Goal: Task Accomplishment & Management: Manage account settings

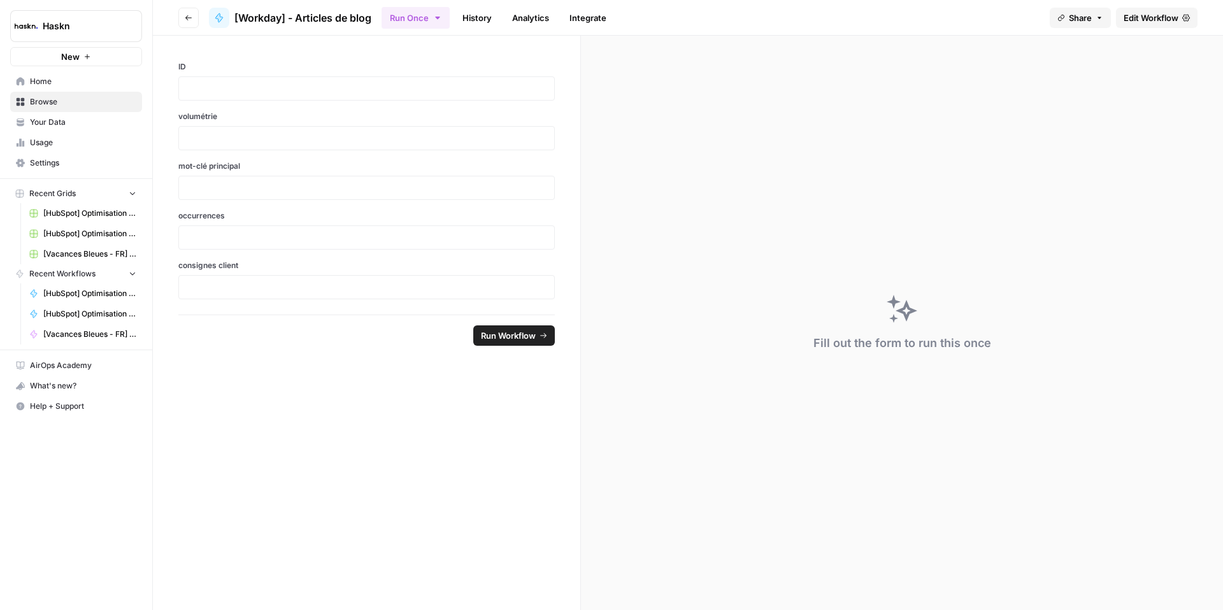
click at [187, 18] on icon "button" at bounding box center [189, 18] width 8 height 8
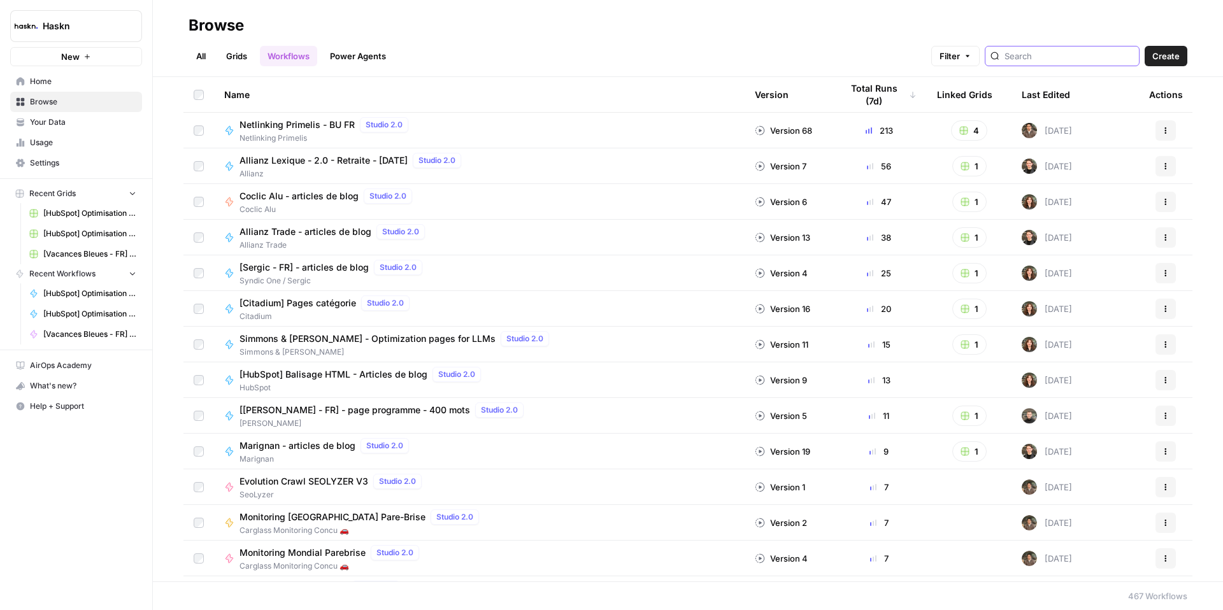
click at [1060, 57] on input "search" at bounding box center [1068, 56] width 129 height 13
type input "workday"
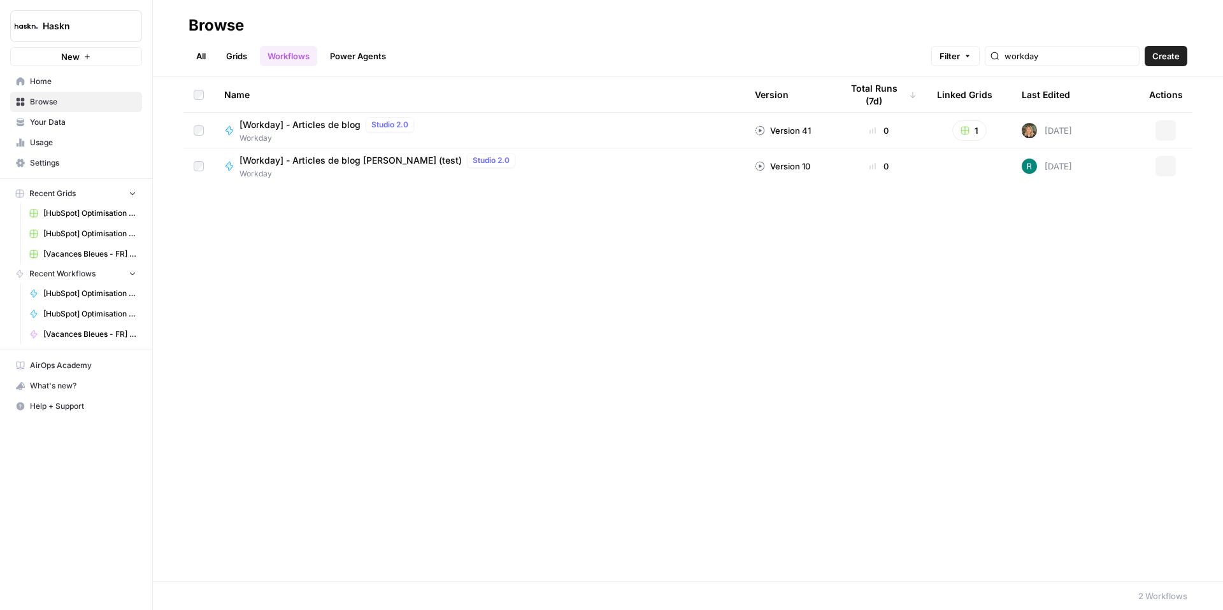
click at [1152, 59] on span "Create" at bounding box center [1165, 56] width 27 height 13
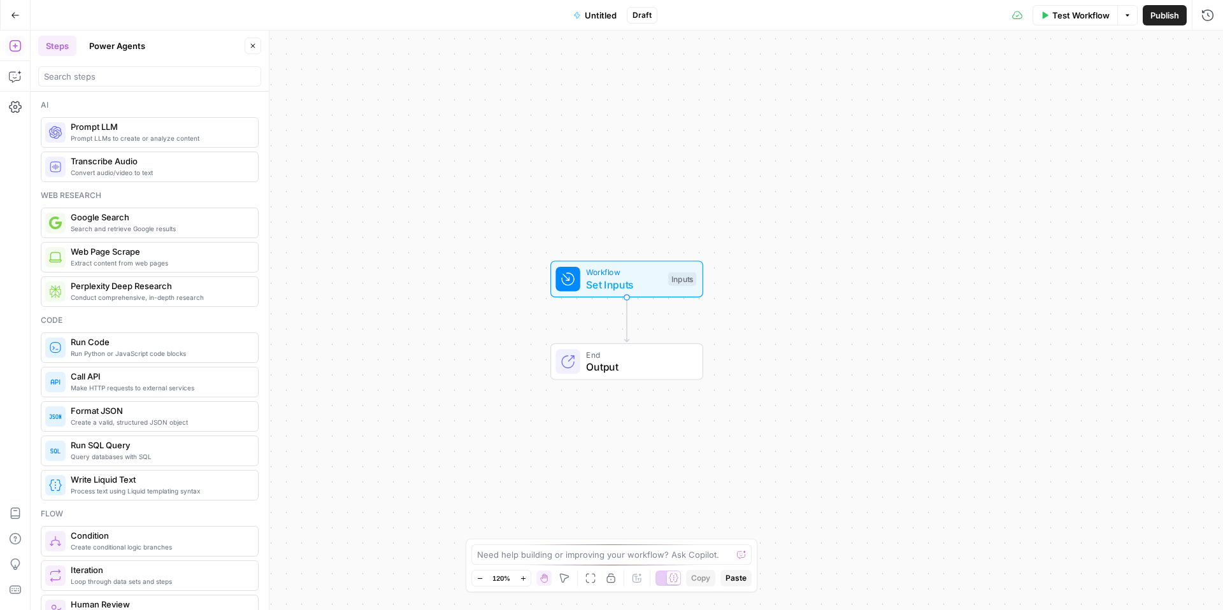
click at [13, 18] on icon "button" at bounding box center [15, 15] width 9 height 9
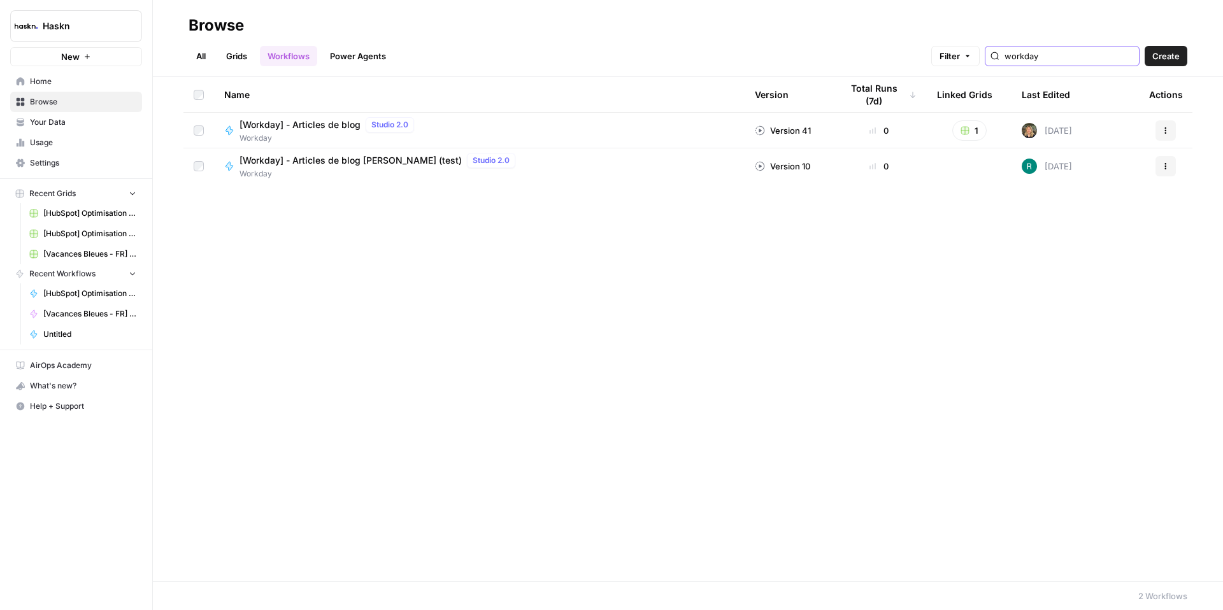
click at [1077, 59] on input "workday" at bounding box center [1068, 56] width 129 height 13
click at [191, 61] on link "All" at bounding box center [200, 56] width 25 height 20
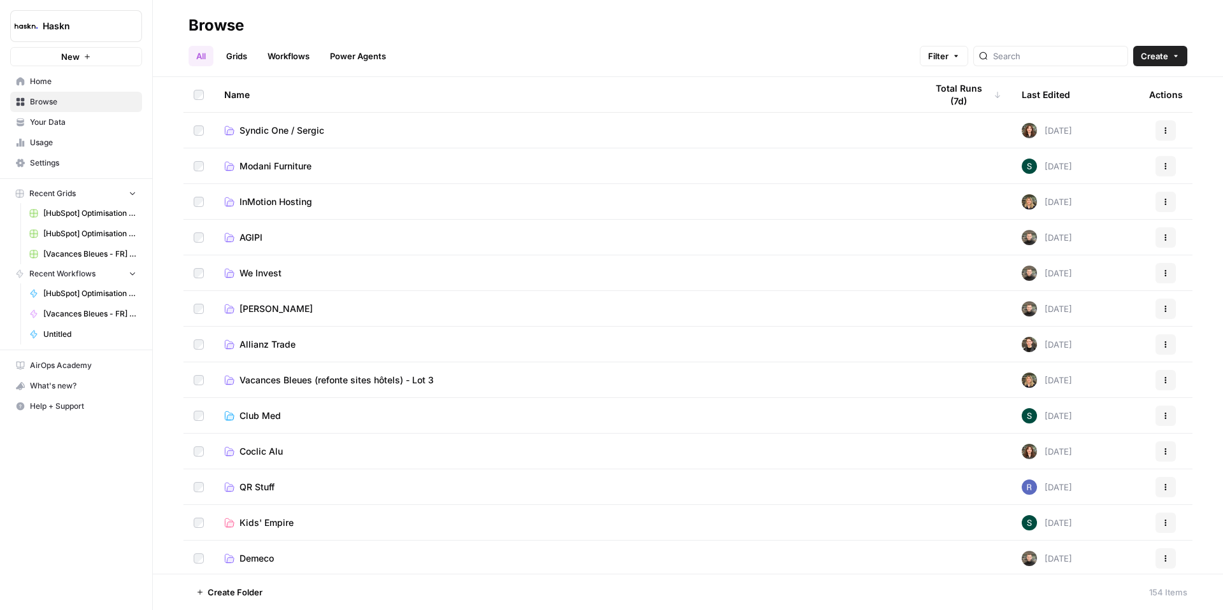
click at [292, 54] on link "Workflows" at bounding box center [288, 56] width 57 height 20
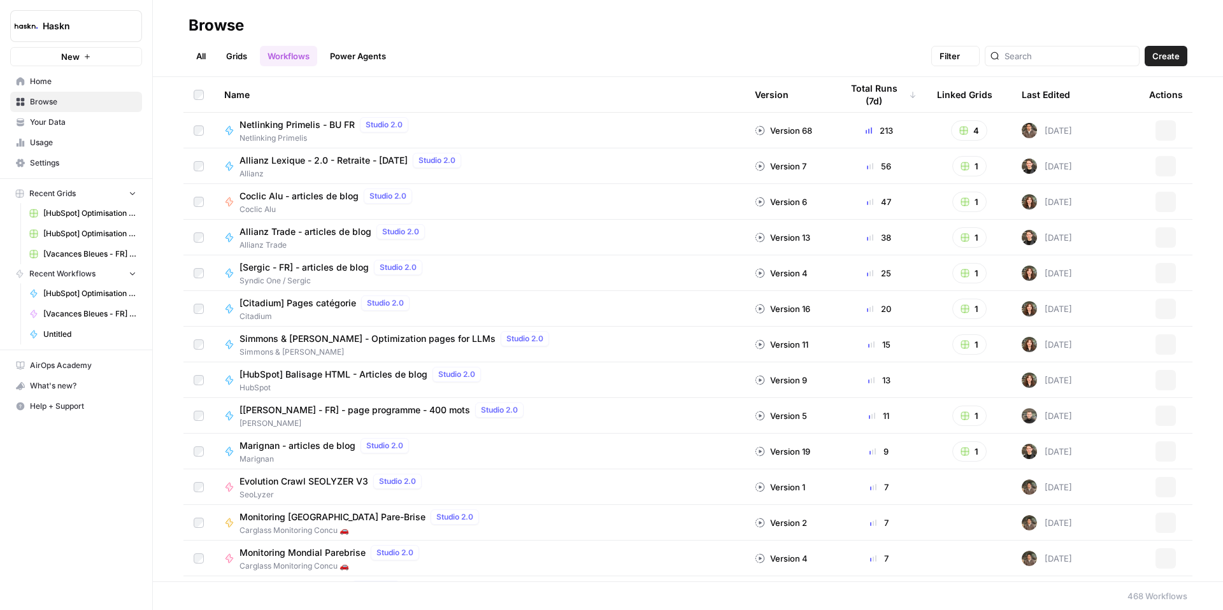
click at [292, 54] on link "Workflows" at bounding box center [288, 56] width 57 height 20
click at [1029, 96] on div "Last Edited" at bounding box center [1045, 94] width 48 height 35
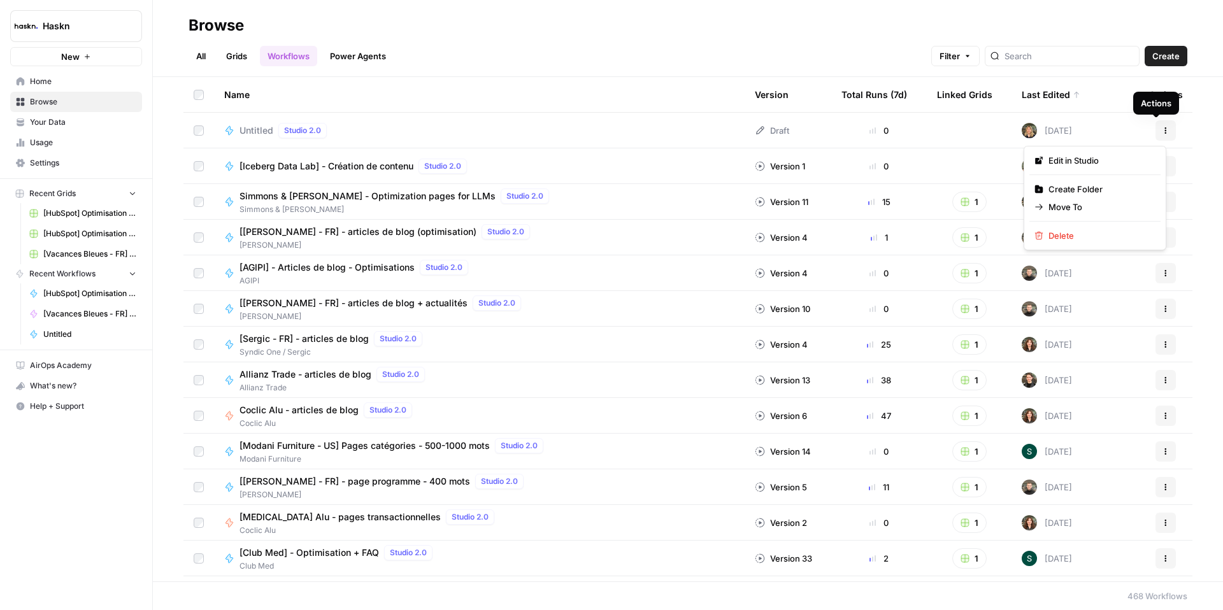
click at [1155, 125] on button "Actions" at bounding box center [1165, 130] width 20 height 20
click at [1054, 237] on span "Delete" at bounding box center [1099, 235] width 102 height 13
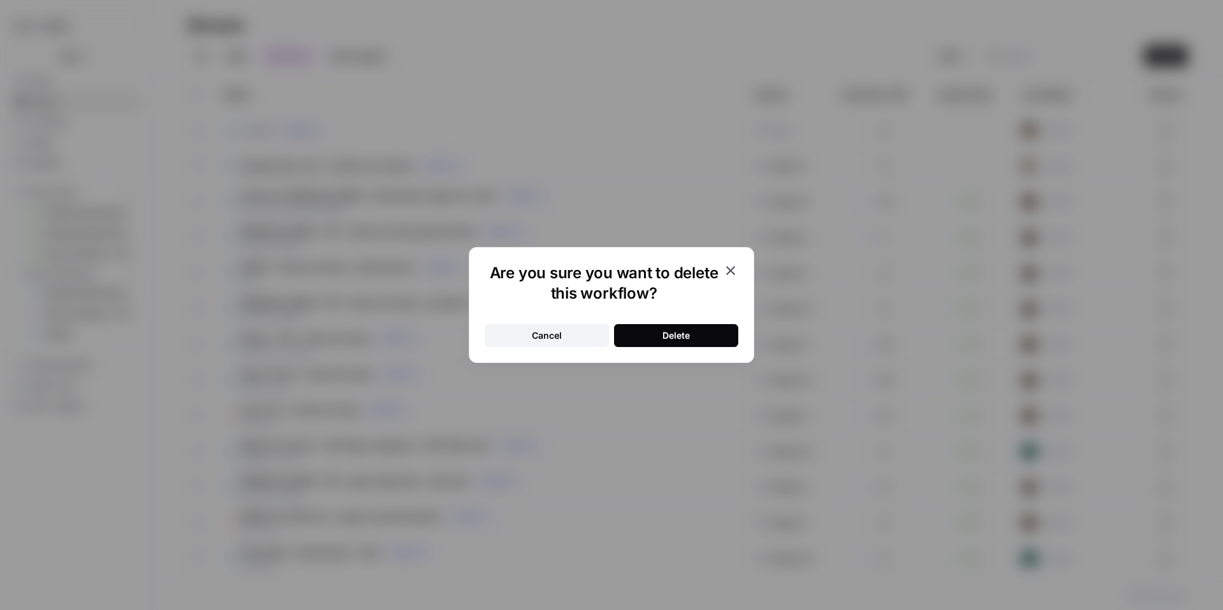
click at [1054, 237] on div "Are you sure you want to delete this workflow? Cancel Delete" at bounding box center [611, 305] width 1223 height 610
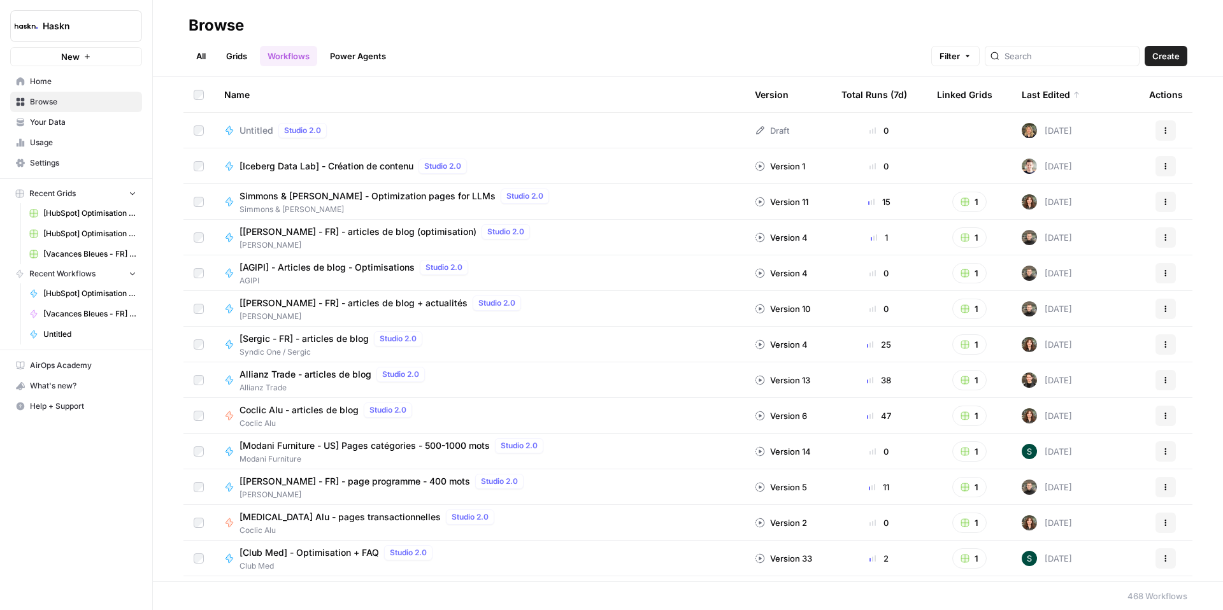
click at [1162, 127] on icon "button" at bounding box center [1166, 131] width 8 height 8
click at [1048, 236] on span "Delete" at bounding box center [1099, 235] width 102 height 13
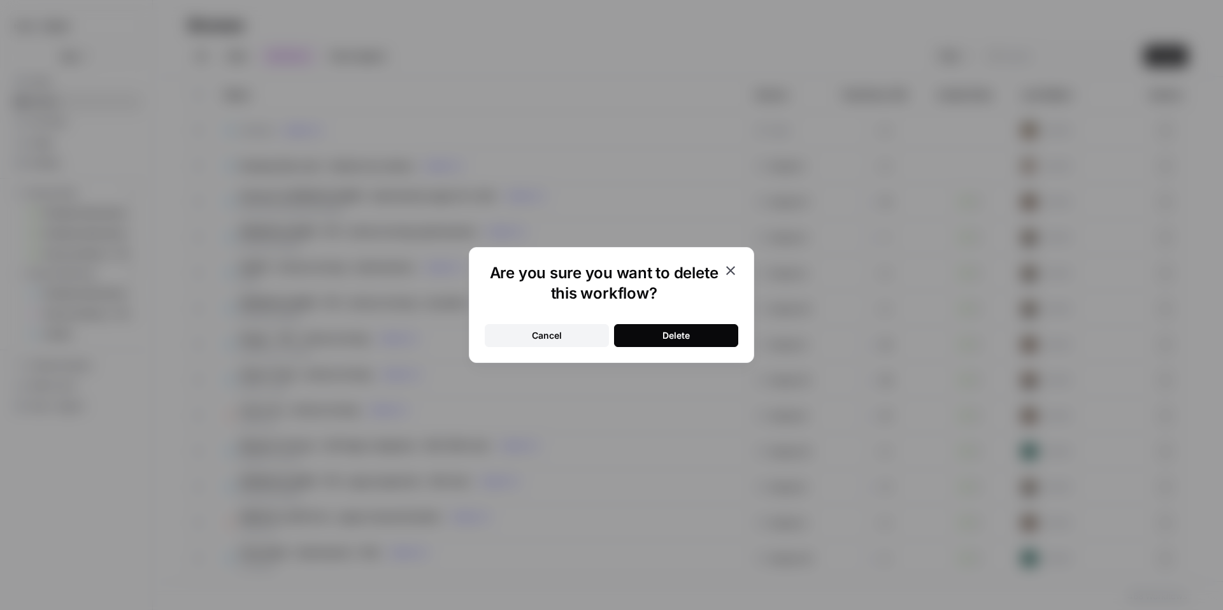
click at [1048, 236] on div "Are you sure you want to delete this workflow? Cancel Delete" at bounding box center [611, 305] width 1223 height 610
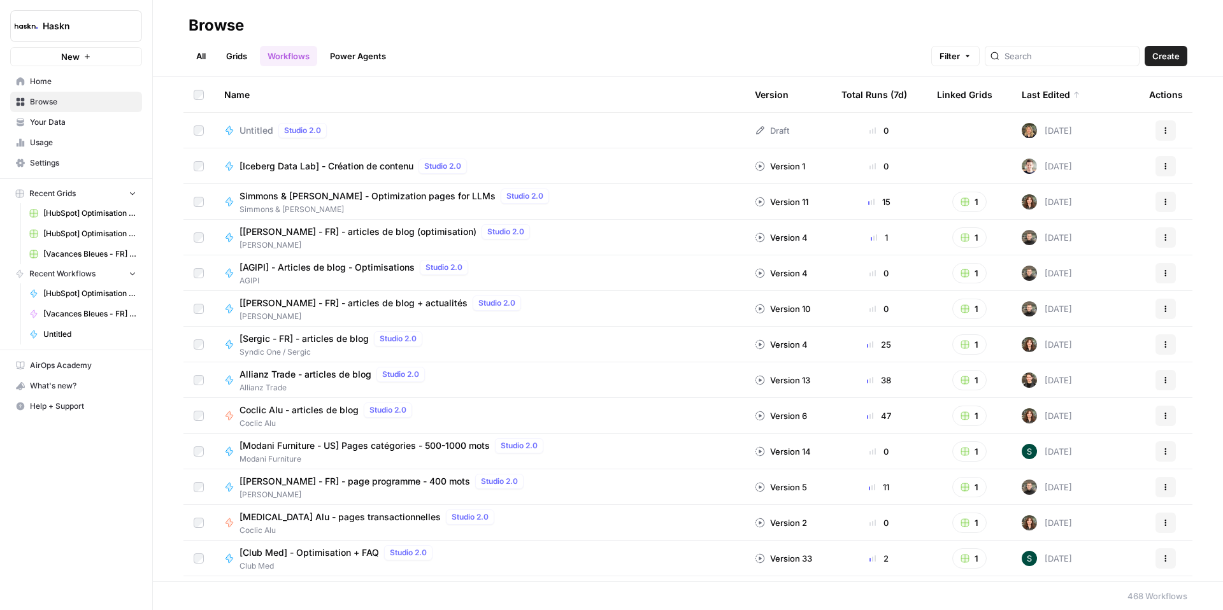
click at [269, 139] on td "Untitled Studio 2.0" at bounding box center [479, 130] width 530 height 35
click at [265, 134] on span "Untitled" at bounding box center [256, 130] width 34 height 13
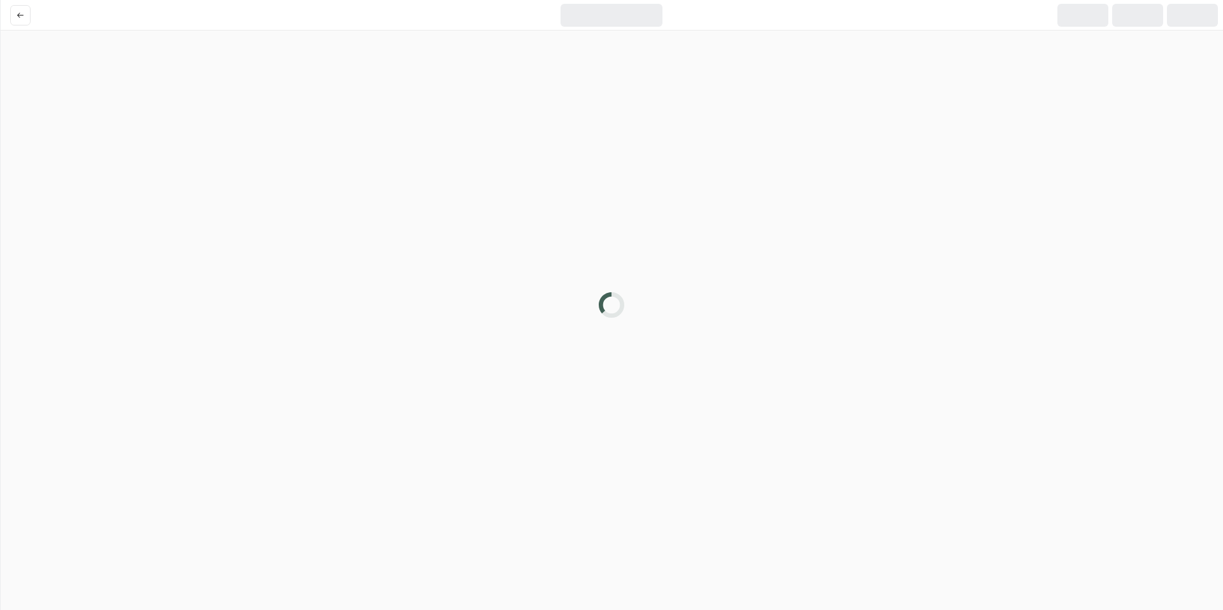
click at [265, 134] on div at bounding box center [611, 305] width 1223 height 610
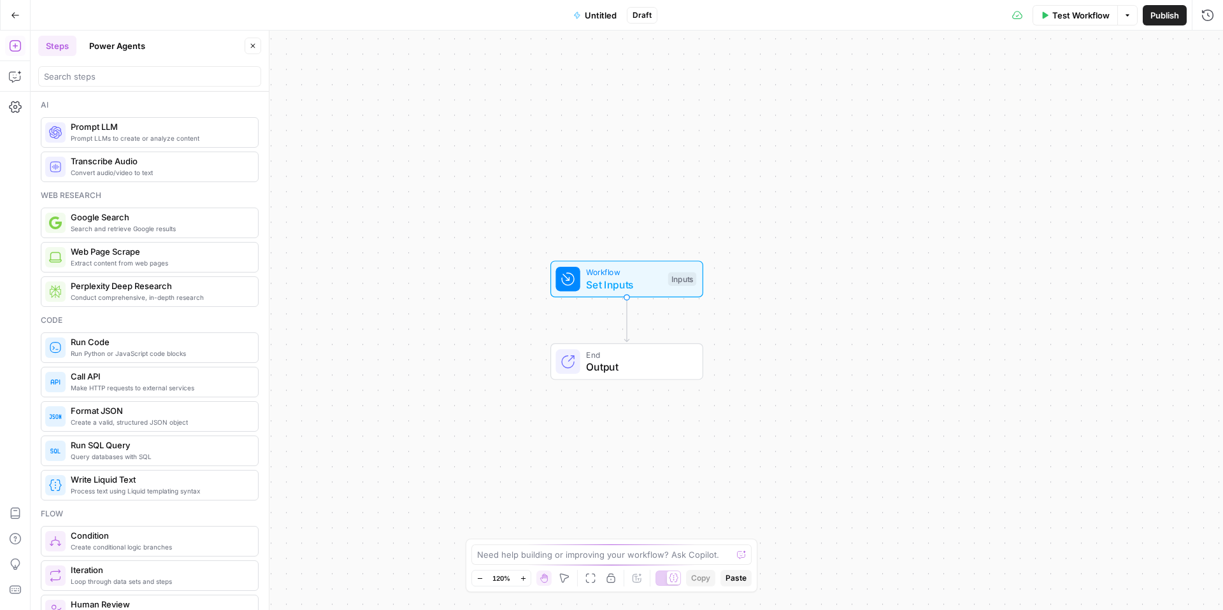
click at [6, 20] on button "Go Back" at bounding box center [15, 15] width 23 height 23
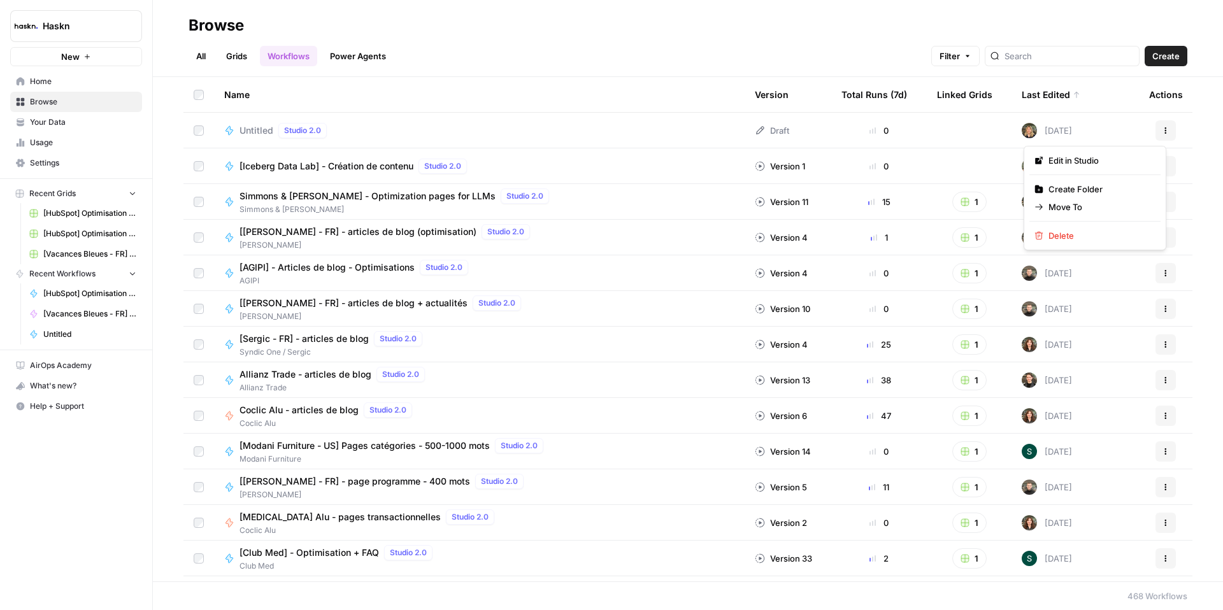
click at [1162, 127] on icon "button" at bounding box center [1166, 131] width 8 height 8
click at [1059, 234] on span "Delete" at bounding box center [1099, 235] width 102 height 13
click at [1077, 53] on input "search" at bounding box center [1068, 56] width 129 height 13
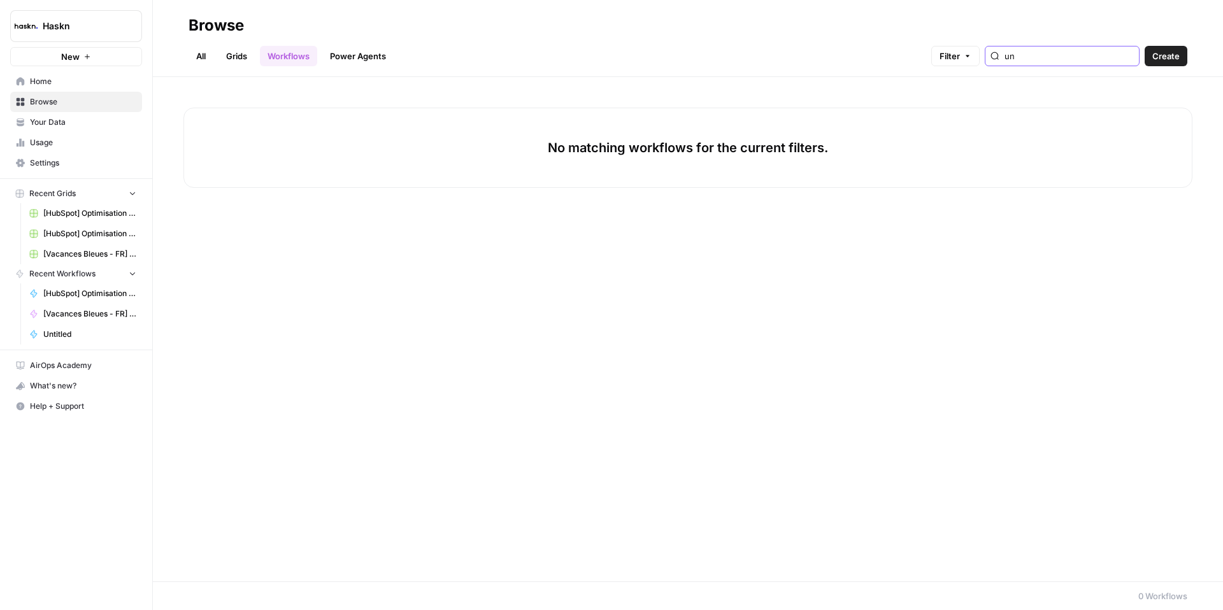
type input "u"
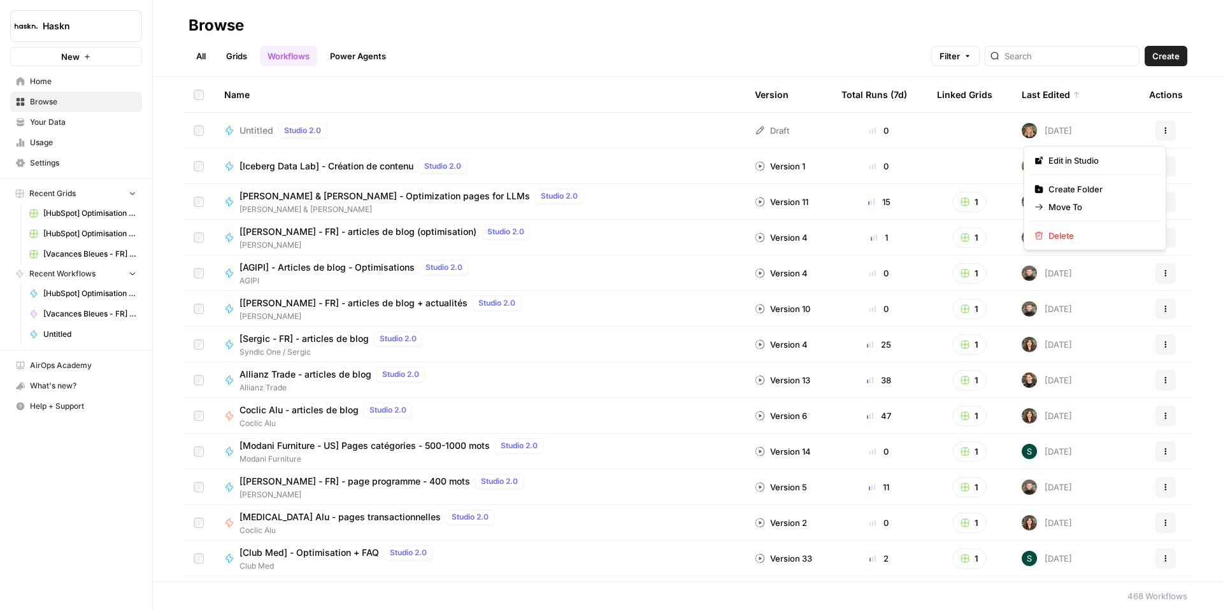
click at [1162, 127] on icon "button" at bounding box center [1166, 131] width 8 height 8
click at [1061, 232] on span "Delete" at bounding box center [1099, 235] width 102 height 13
click at [252, 129] on span "Untitled" at bounding box center [256, 130] width 34 height 13
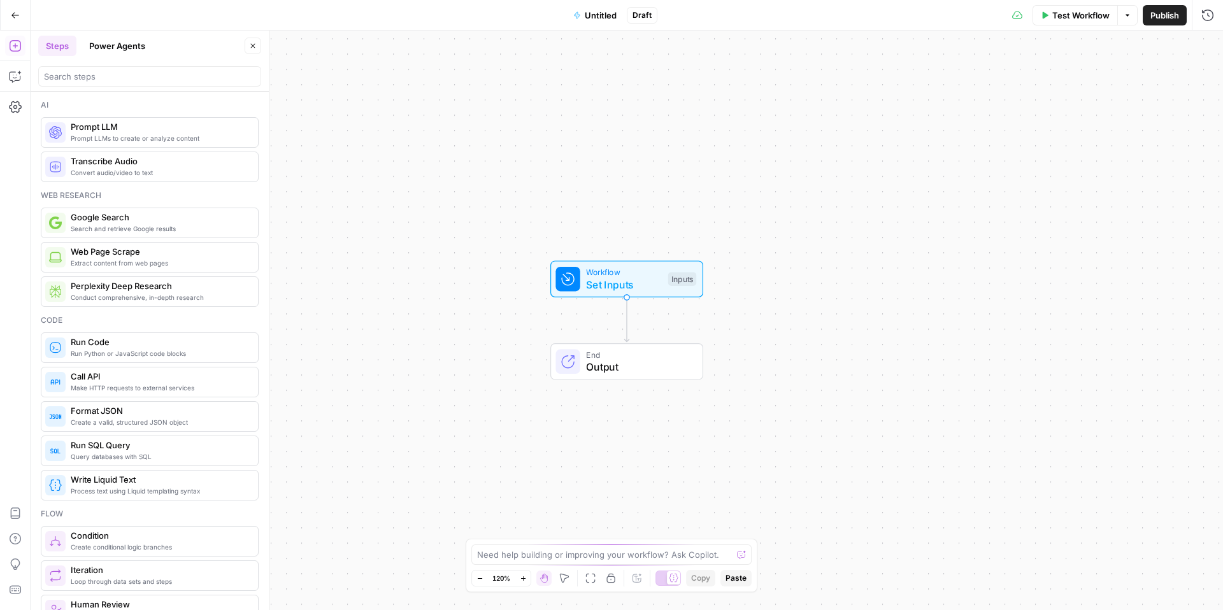
click at [1126, 14] on icon "button" at bounding box center [1127, 15] width 8 height 8
click at [1126, 15] on icon "button" at bounding box center [1127, 15] width 8 height 8
click at [1126, 15] on icon "button" at bounding box center [1127, 15] width 4 height 2
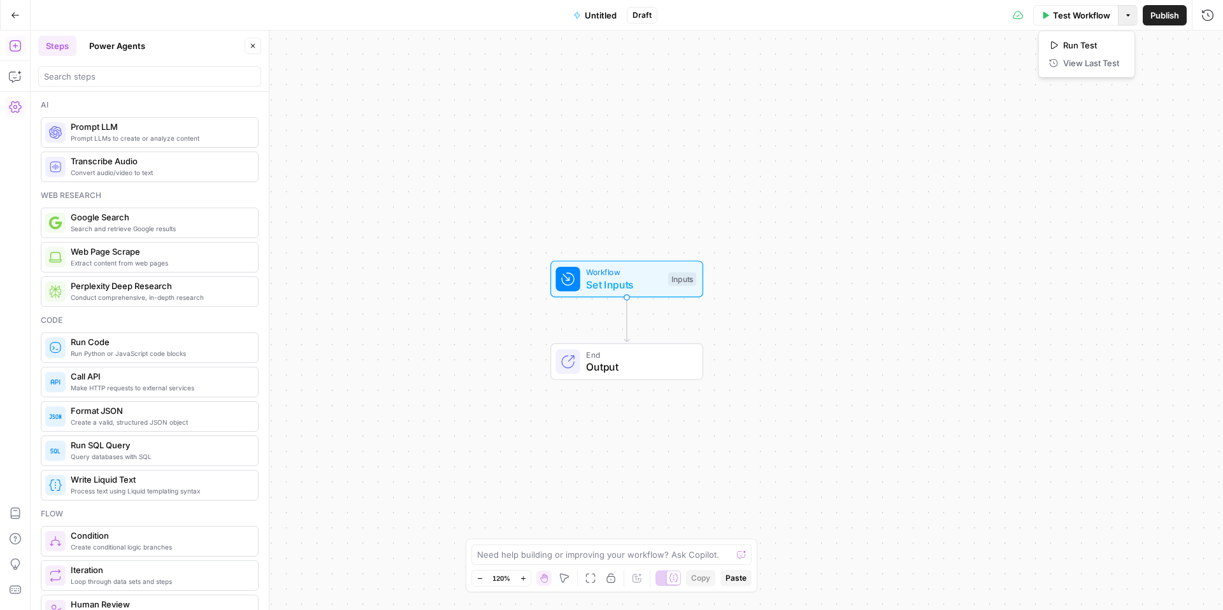
click at [20, 105] on icon "button" at bounding box center [15, 106] width 13 height 11
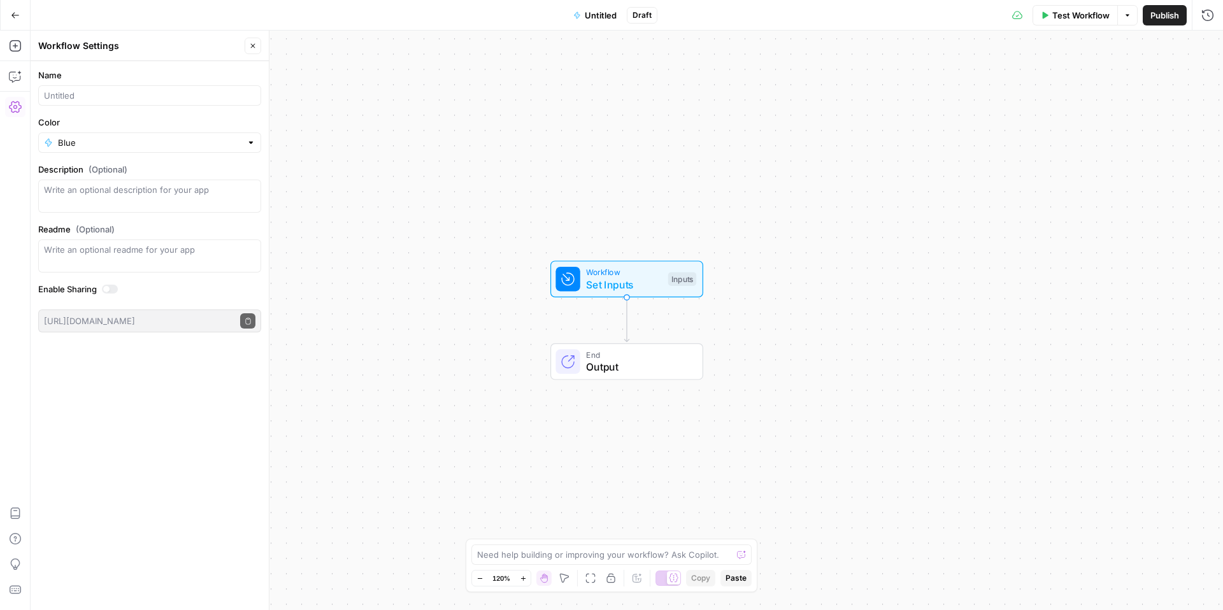
click at [18, 15] on icon "button" at bounding box center [15, 15] width 9 height 9
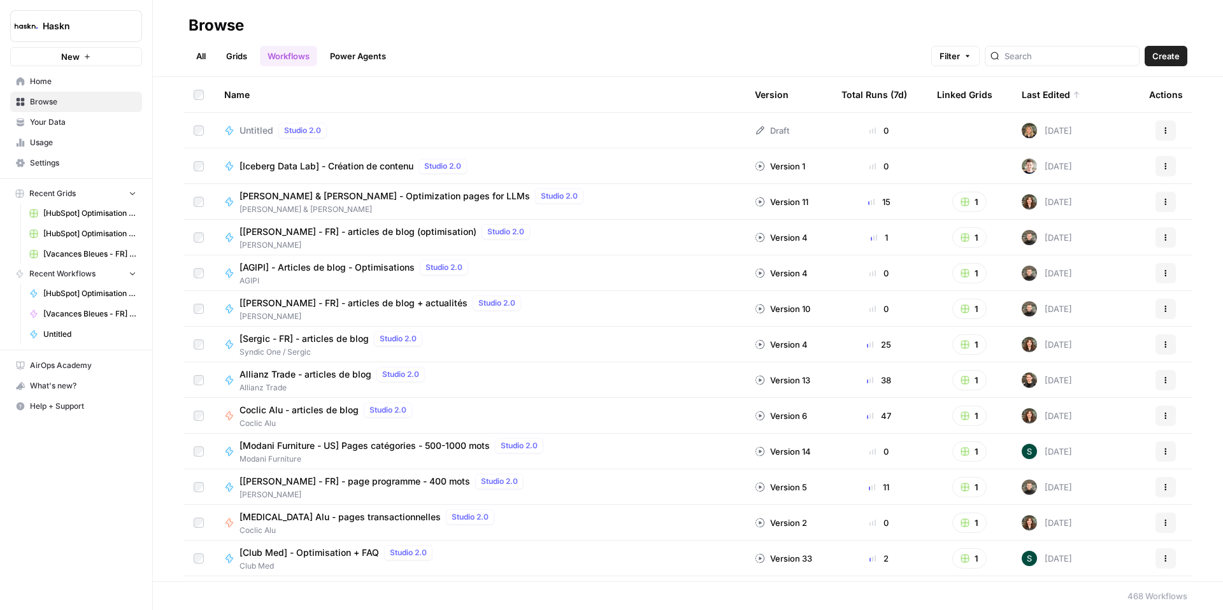
click at [1162, 127] on icon "button" at bounding box center [1166, 131] width 8 height 8
click at [1161, 130] on span "Actions" at bounding box center [1161, 130] width 1 height 1
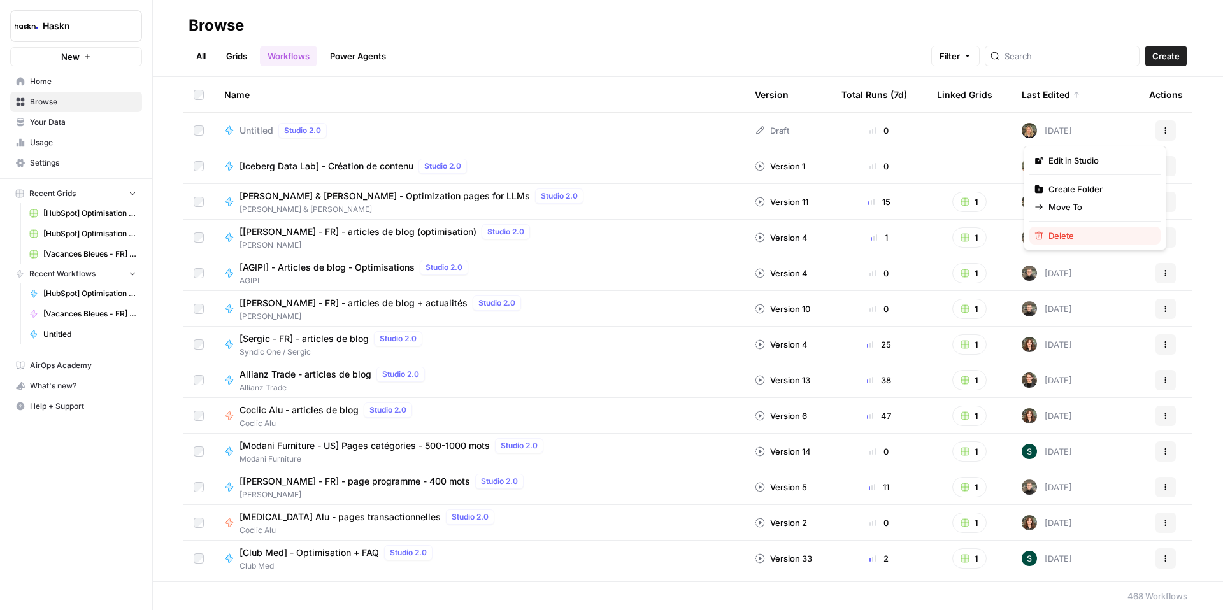
click at [1066, 235] on span "Delete" at bounding box center [1099, 235] width 102 height 13
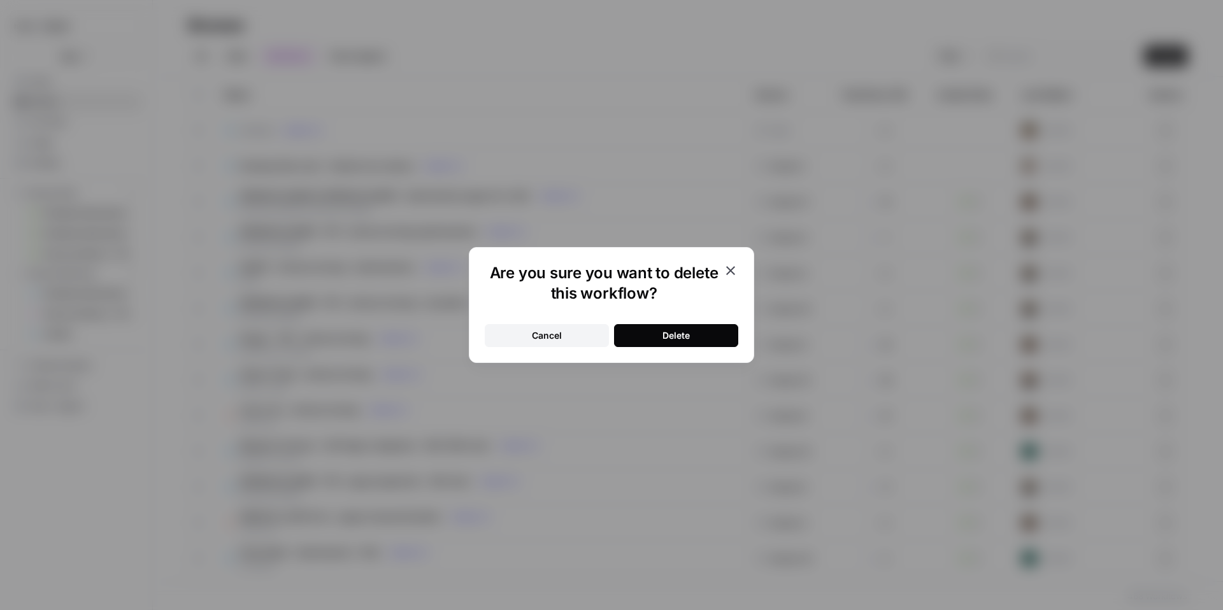
click at [664, 331] on button "Delete" at bounding box center [676, 335] width 124 height 23
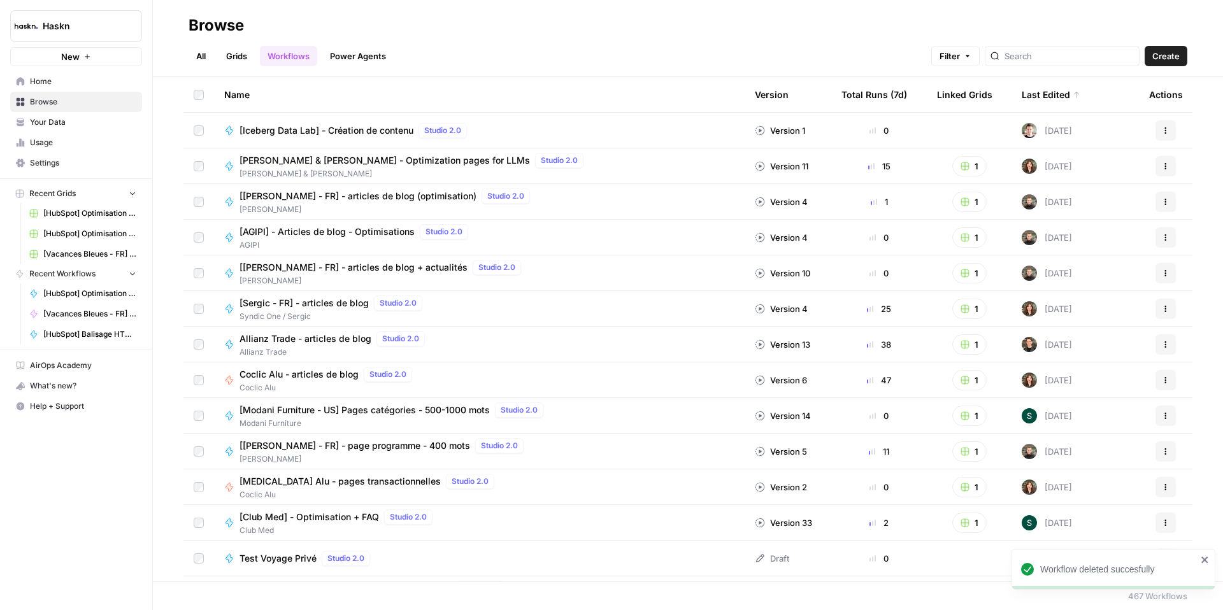
click at [213, 55] on link "All" at bounding box center [200, 56] width 25 height 20
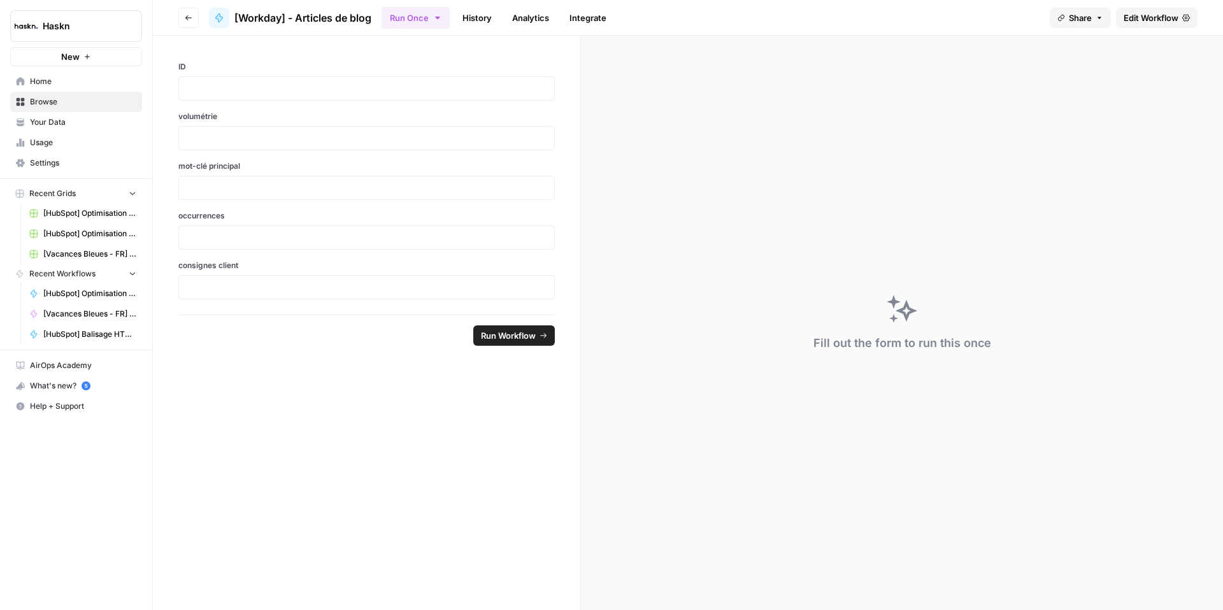
click at [178, 22] on button "Go back" at bounding box center [188, 18] width 20 height 20
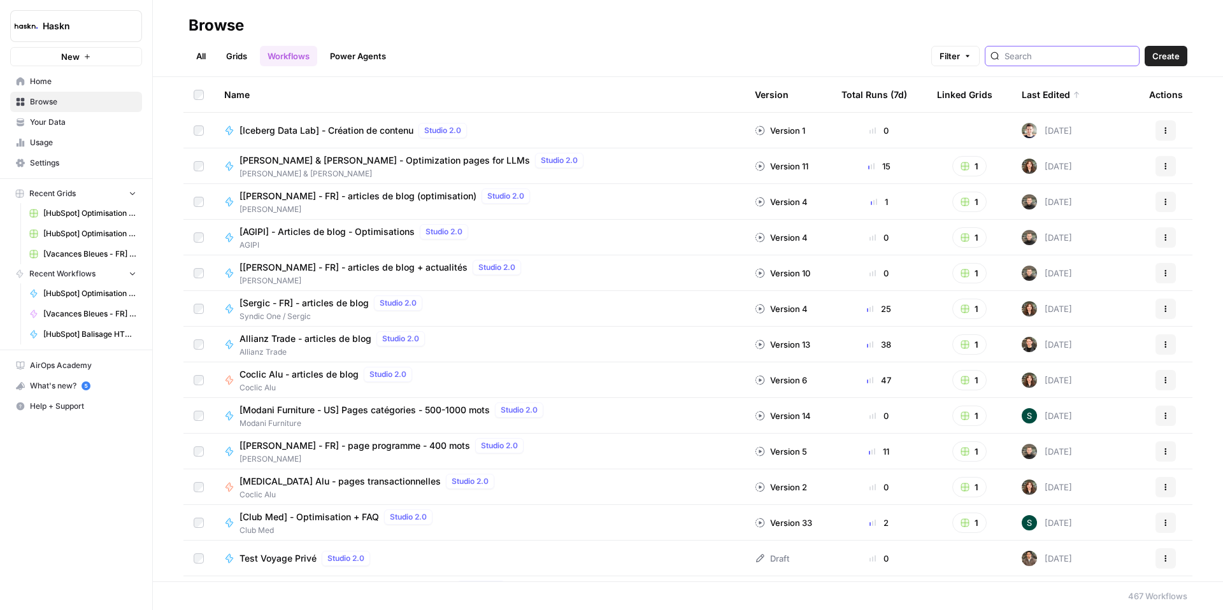
click at [1091, 50] on input "search" at bounding box center [1068, 56] width 129 height 13
type input "workday"
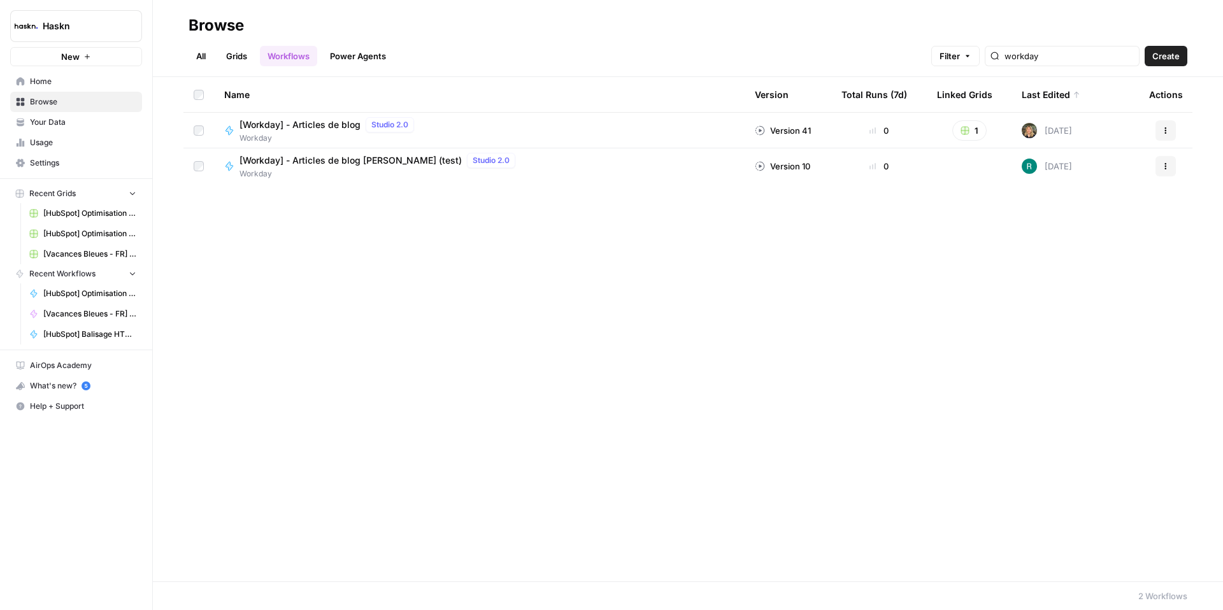
click at [319, 123] on span "[Workday] - Articles de blog" at bounding box center [299, 124] width 121 height 13
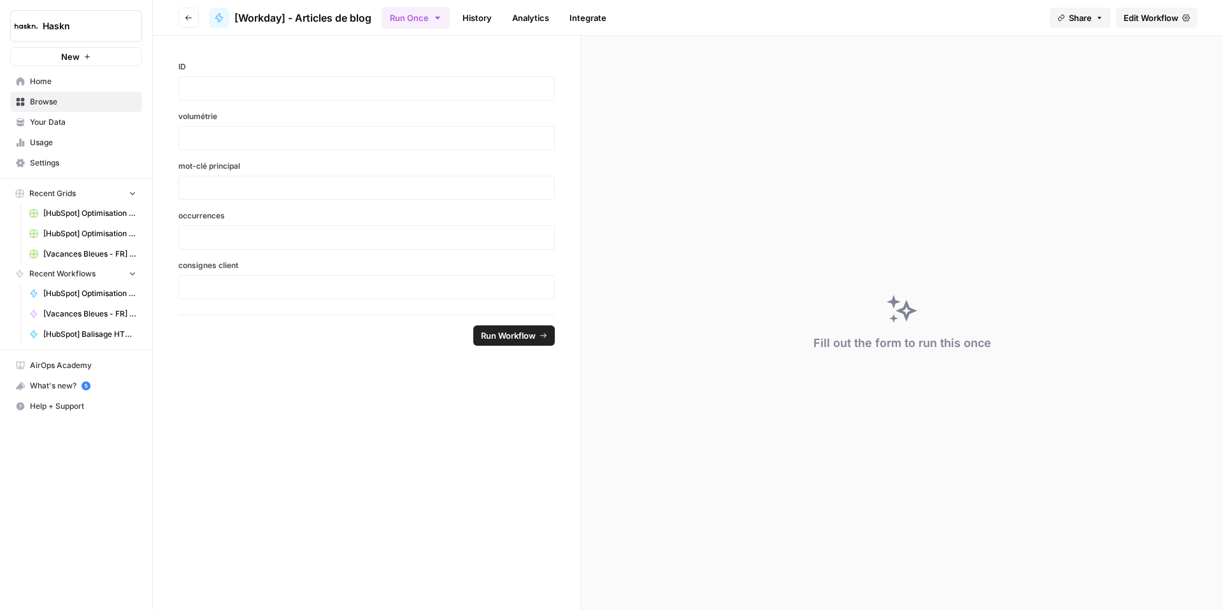
click at [186, 22] on button "Go back" at bounding box center [188, 18] width 20 height 20
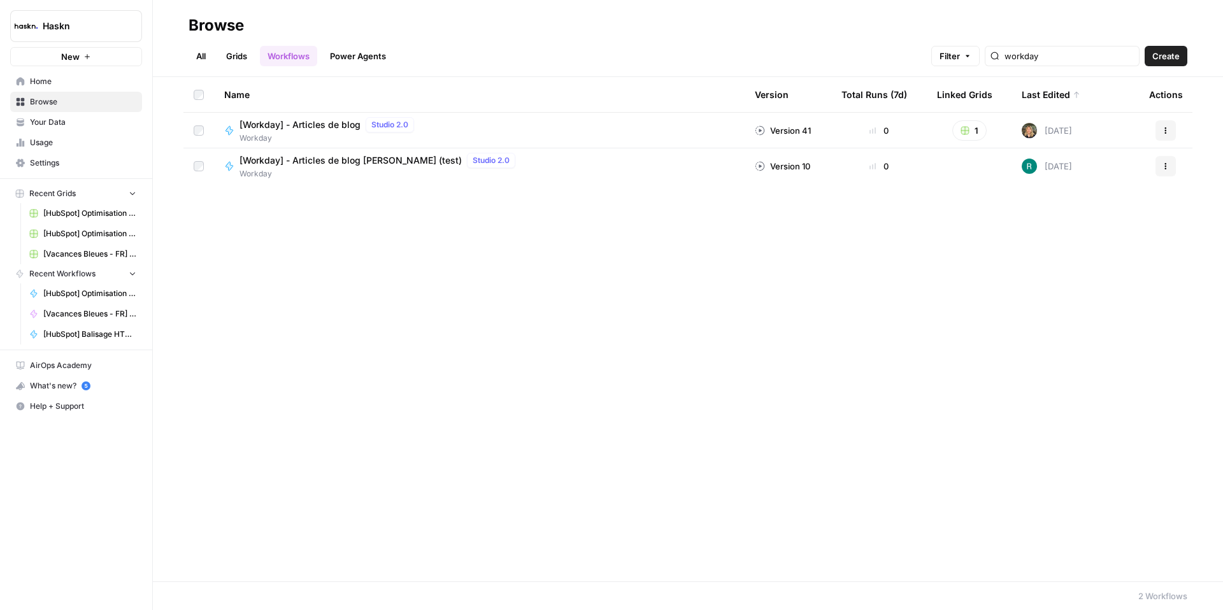
click at [969, 132] on icon "button" at bounding box center [964, 130] width 9 height 9
click at [1025, 178] on span "[Workday] - Articles de blog" at bounding box center [1028, 177] width 102 height 13
click at [205, 57] on link "All" at bounding box center [200, 56] width 25 height 20
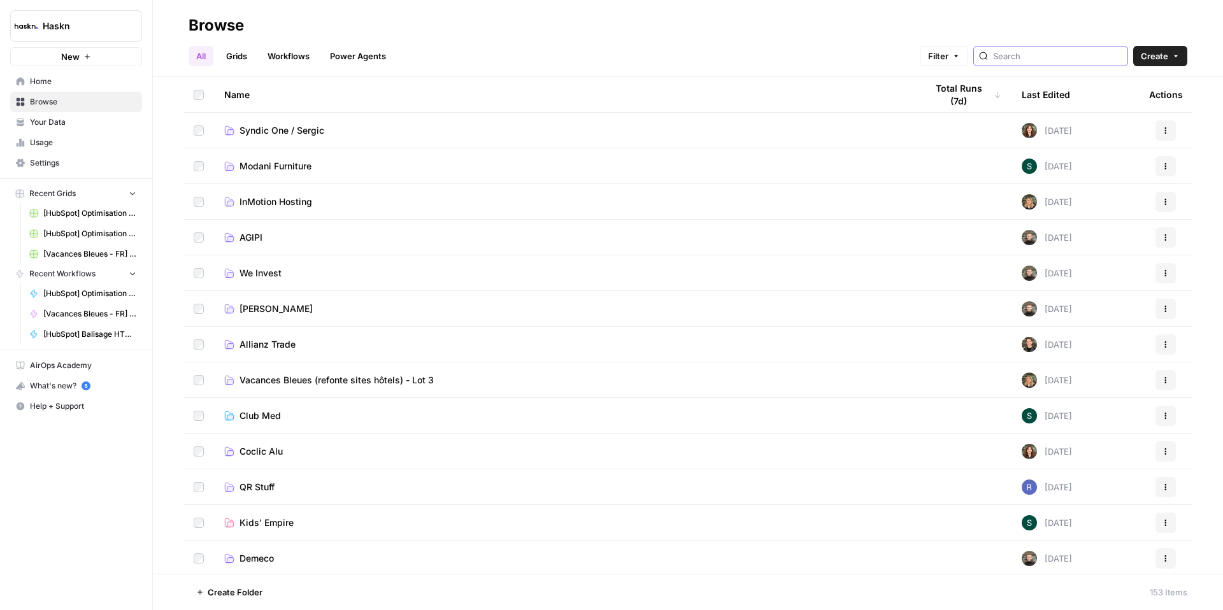
click at [1049, 56] on input "search" at bounding box center [1057, 56] width 129 height 13
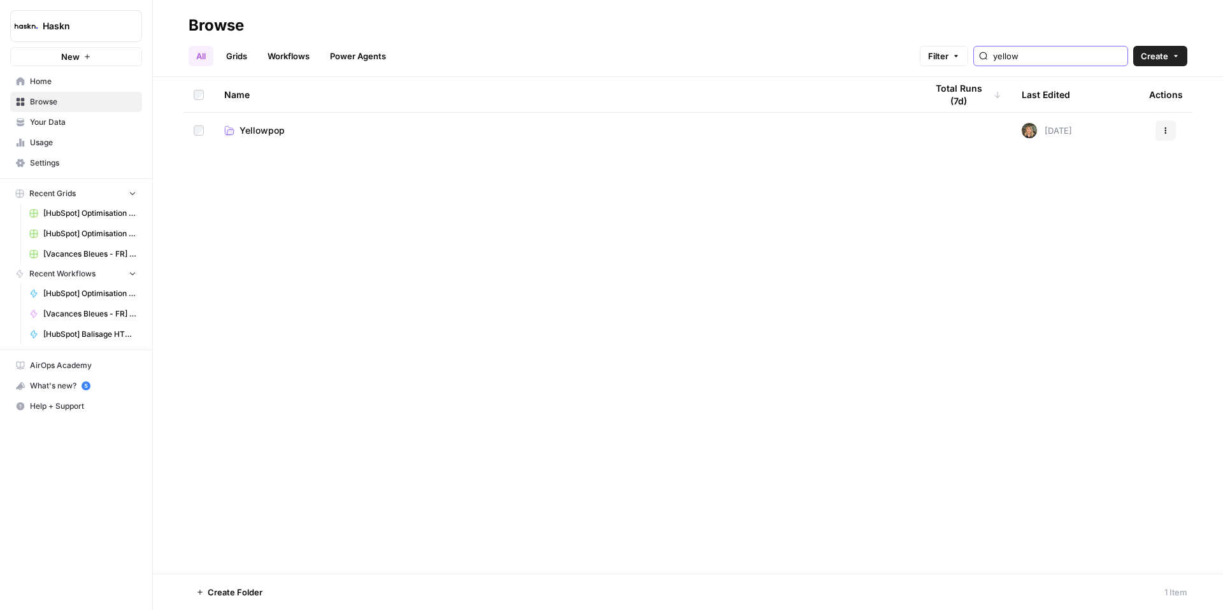
type input "yellowpop"
click at [264, 130] on span "Yellowpop" at bounding box center [261, 130] width 45 height 13
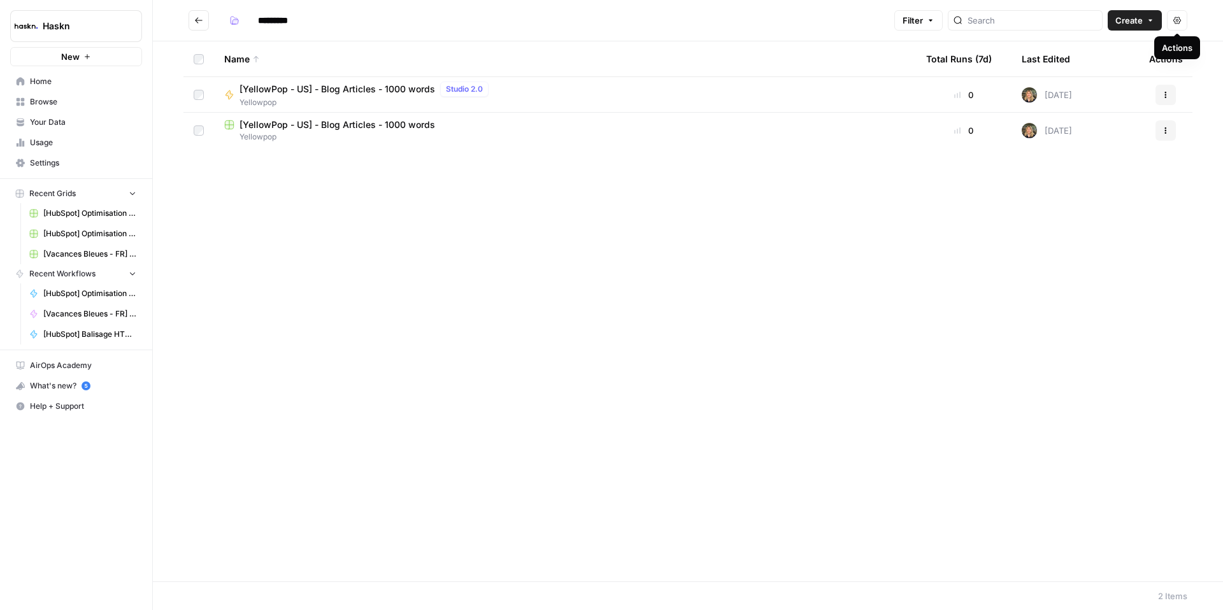
click at [1174, 18] on icon "button" at bounding box center [1177, 20] width 8 height 7
click at [762, 219] on div "Name Total Runs (7d) Last Edited Actions [YellowPop - US] - Blog Articles - 100…" at bounding box center [688, 311] width 1070 height 540
click at [393, 123] on span "[YellowPop - US] - Blog Articles - 1000 words" at bounding box center [337, 124] width 196 height 13
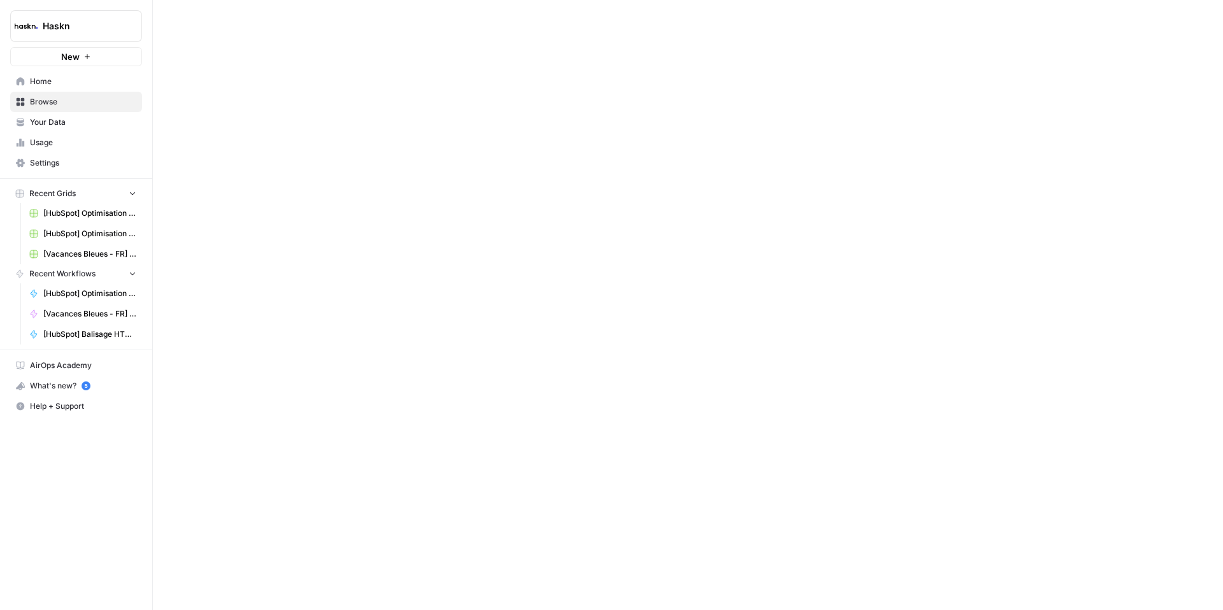
click at [393, 123] on div at bounding box center [688, 305] width 1070 height 610
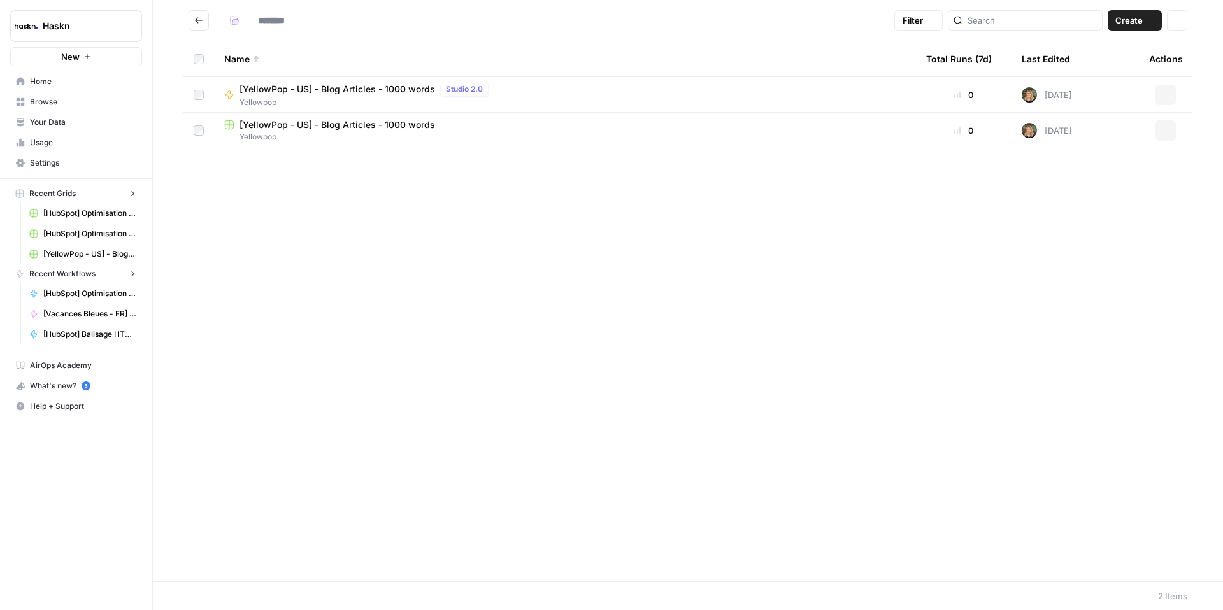
type input "*********"
click at [333, 169] on div "Name Total Runs (7d) Last Edited Actions [YellowPop - US] - Blog Articles - 100…" at bounding box center [688, 311] width 1070 height 540
click at [705, 196] on div "Name Total Runs (7d) Last Edited Actions [YellowPop - US] - Blog Articles - 100…" at bounding box center [688, 311] width 1070 height 540
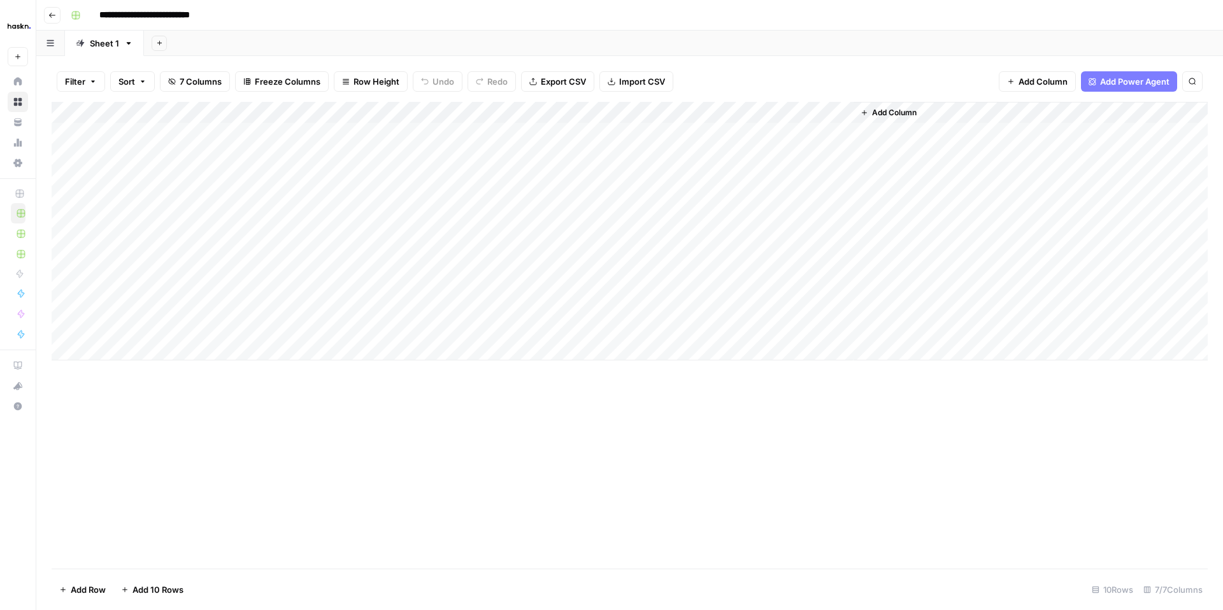
click at [584, 285] on div "Add Column" at bounding box center [630, 231] width 1156 height 259
click at [565, 285] on div "Add Column" at bounding box center [630, 231] width 1156 height 259
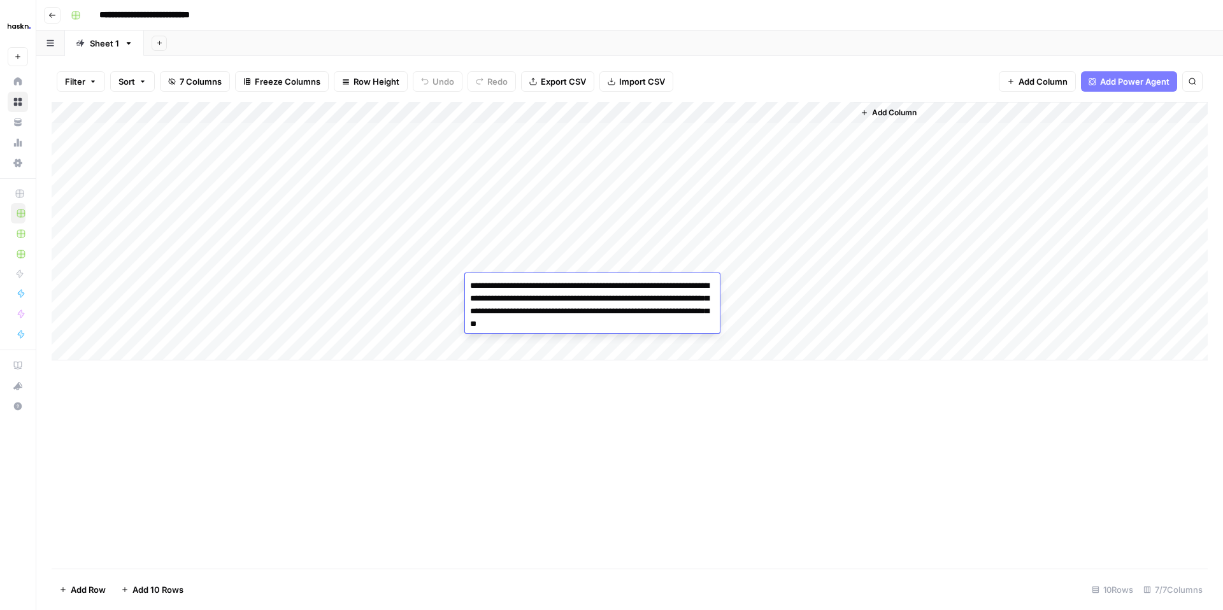
click at [565, 285] on textarea "**********" at bounding box center [592, 305] width 255 height 56
click at [782, 281] on div "Add Column" at bounding box center [630, 231] width 1156 height 259
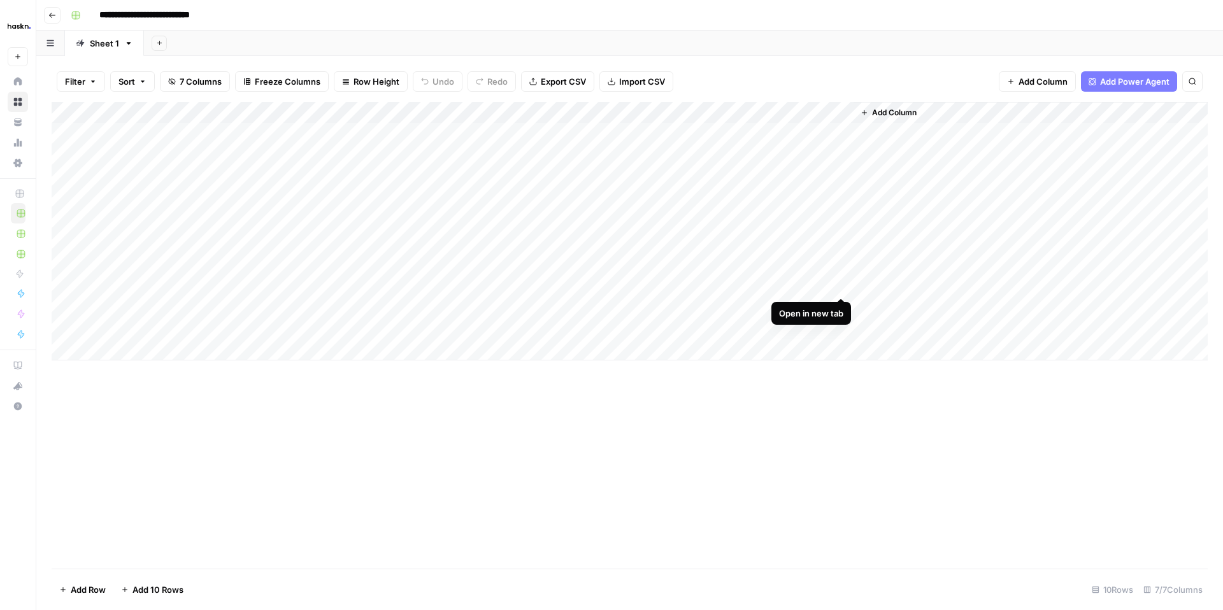
click at [840, 284] on div "Add Column" at bounding box center [630, 231] width 1156 height 259
click at [518, 327] on div "Add Column" at bounding box center [630, 231] width 1156 height 259
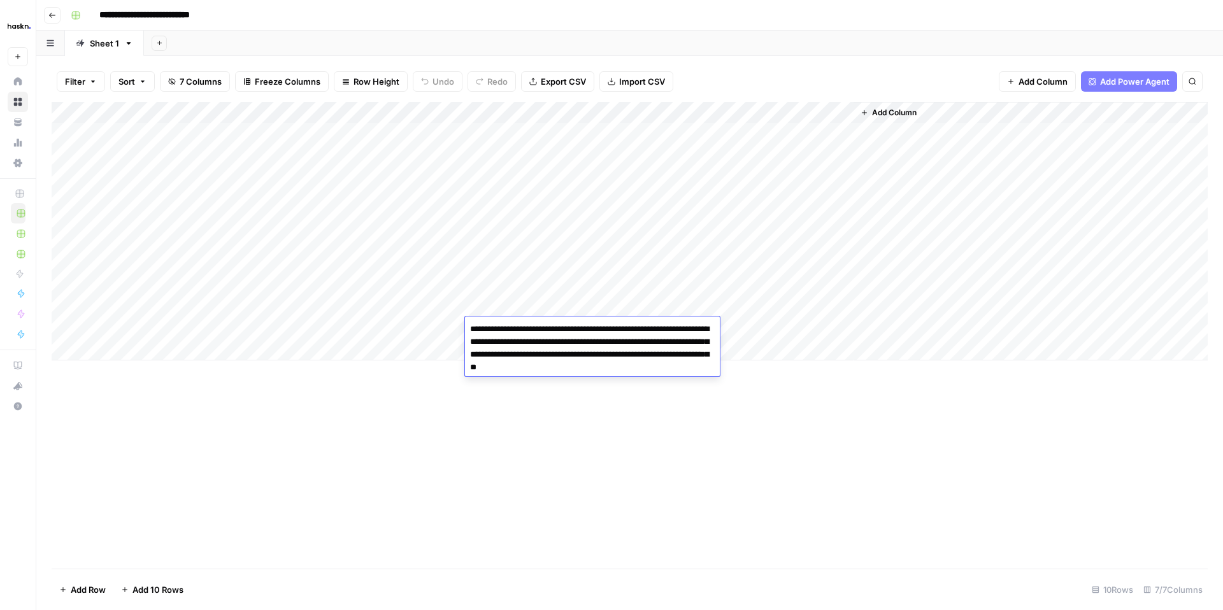
click at [437, 374] on div "Add Column" at bounding box center [630, 335] width 1156 height 467
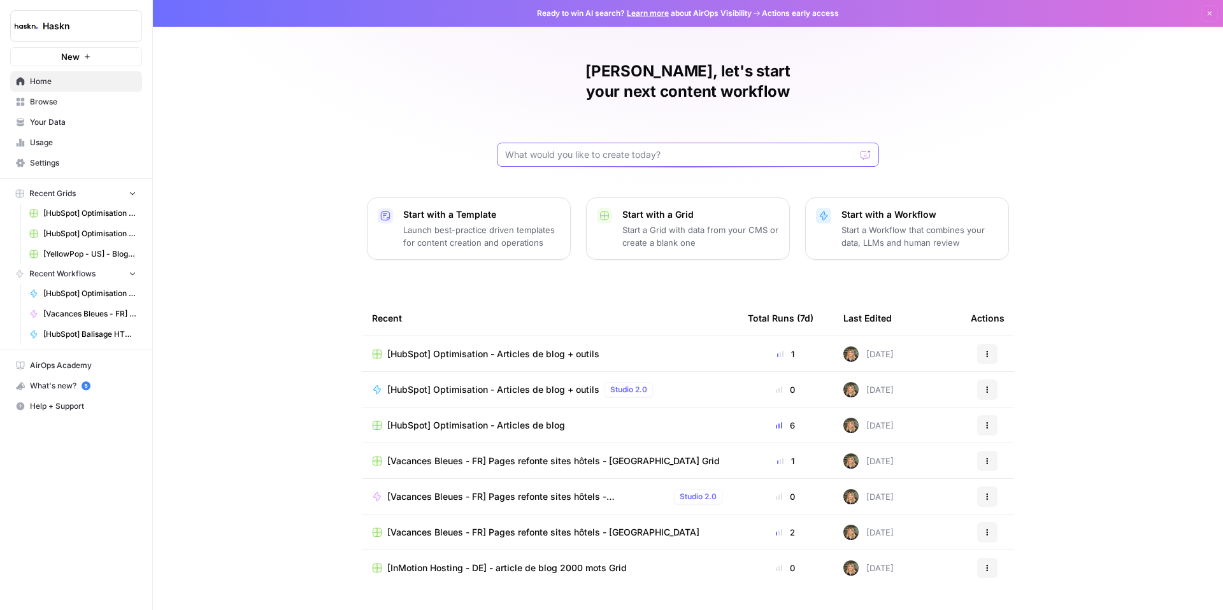
click at [629, 148] on input "text" at bounding box center [680, 154] width 350 height 13
click at [30, 100] on span "Browse" at bounding box center [83, 101] width 106 height 11
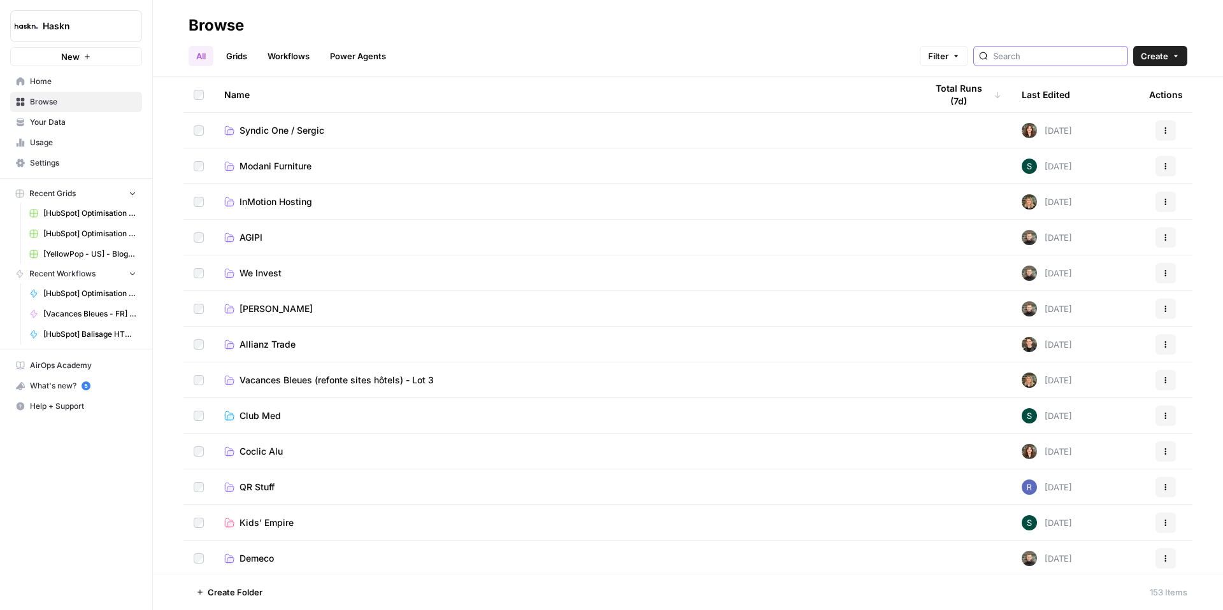
click at [1070, 50] on input "search" at bounding box center [1057, 56] width 129 height 13
type input "mixtiles"
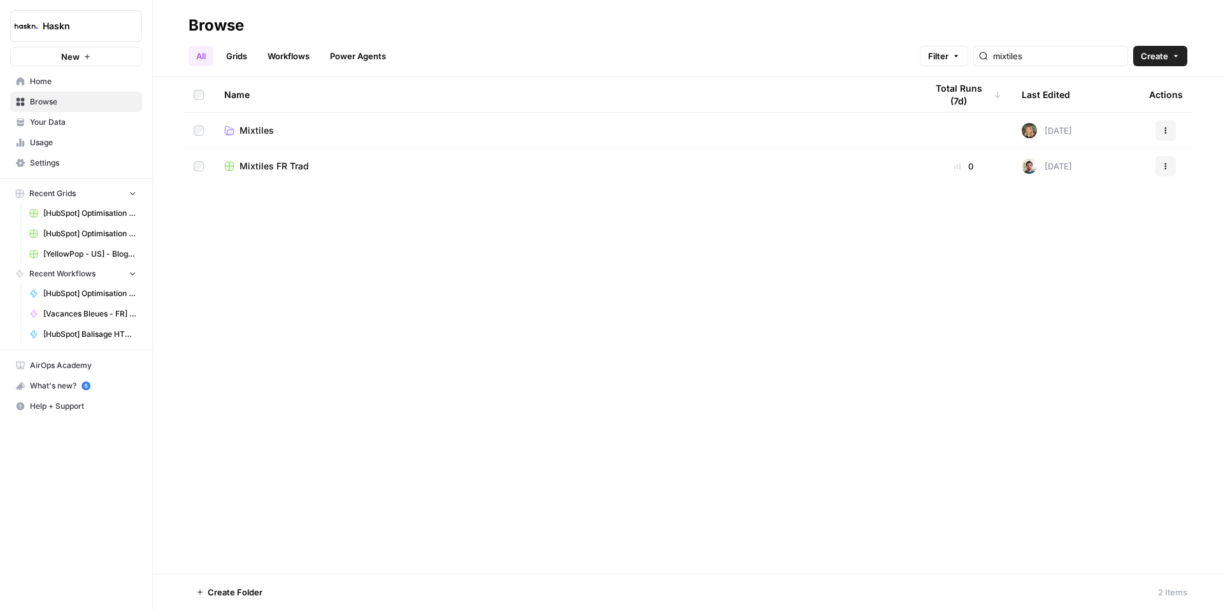
click at [260, 127] on span "Mixtiles" at bounding box center [256, 130] width 34 height 13
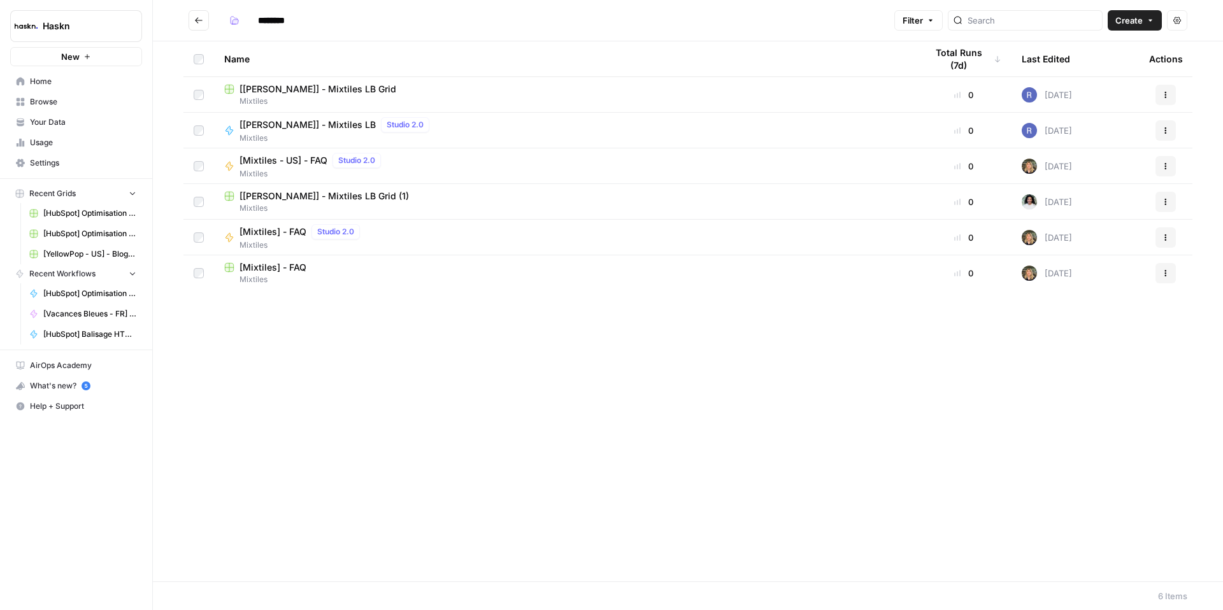
click at [293, 233] on span "[Mixtiles] - FAQ" at bounding box center [272, 231] width 67 height 13
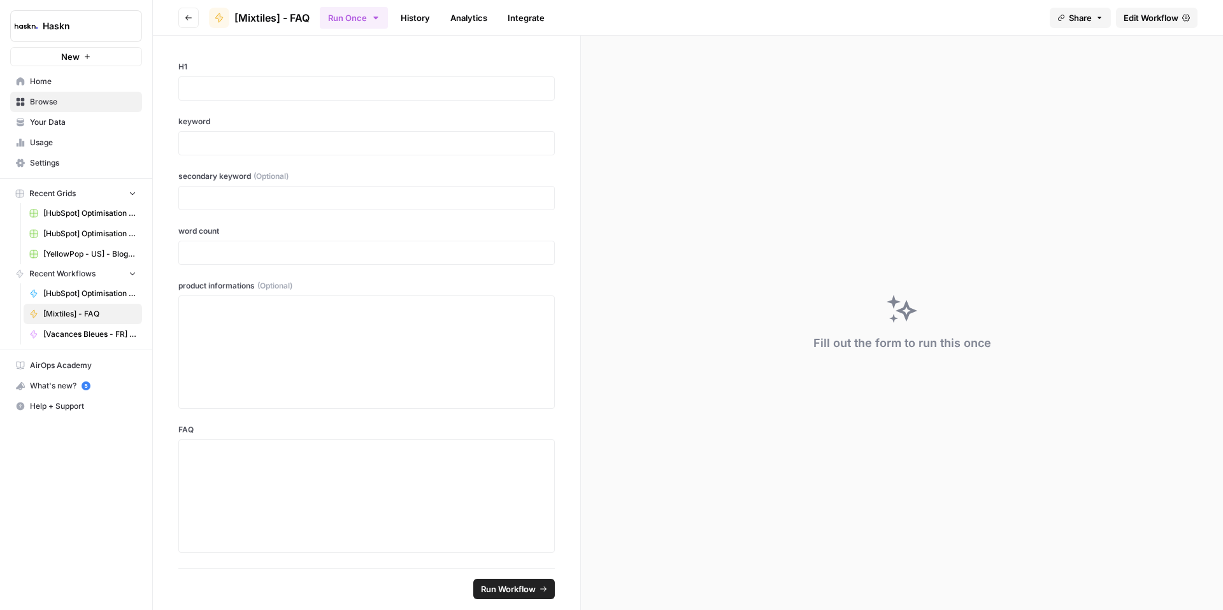
click at [186, 21] on button "Go back" at bounding box center [188, 18] width 20 height 20
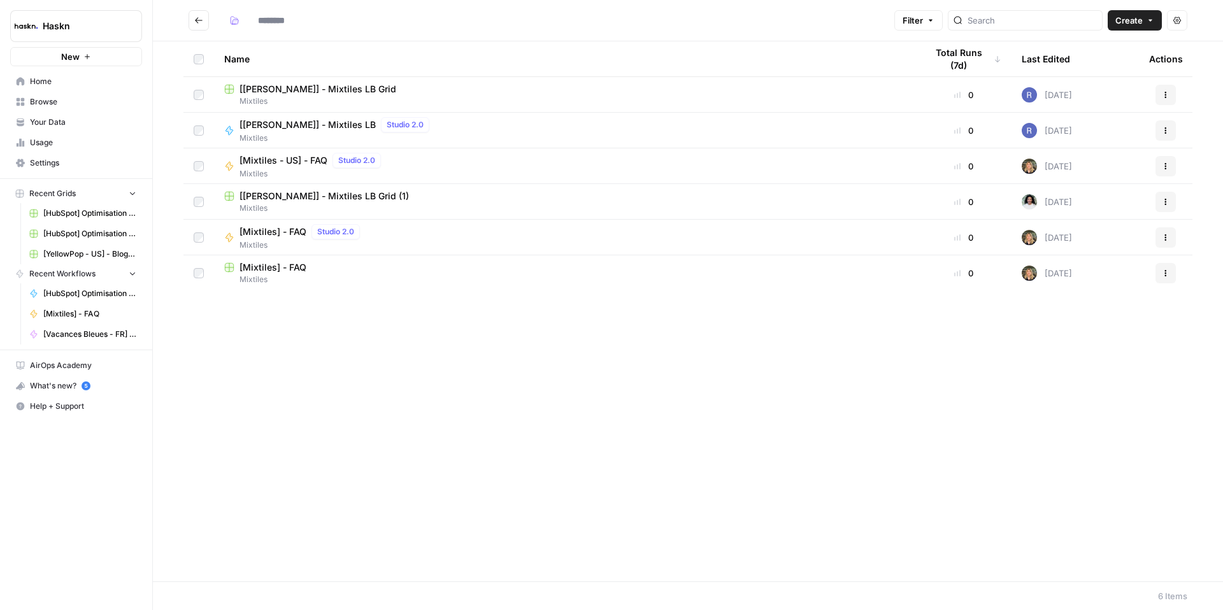
type input "********"
click at [321, 274] on span "Mixtiles" at bounding box center [564, 279] width 681 height 11
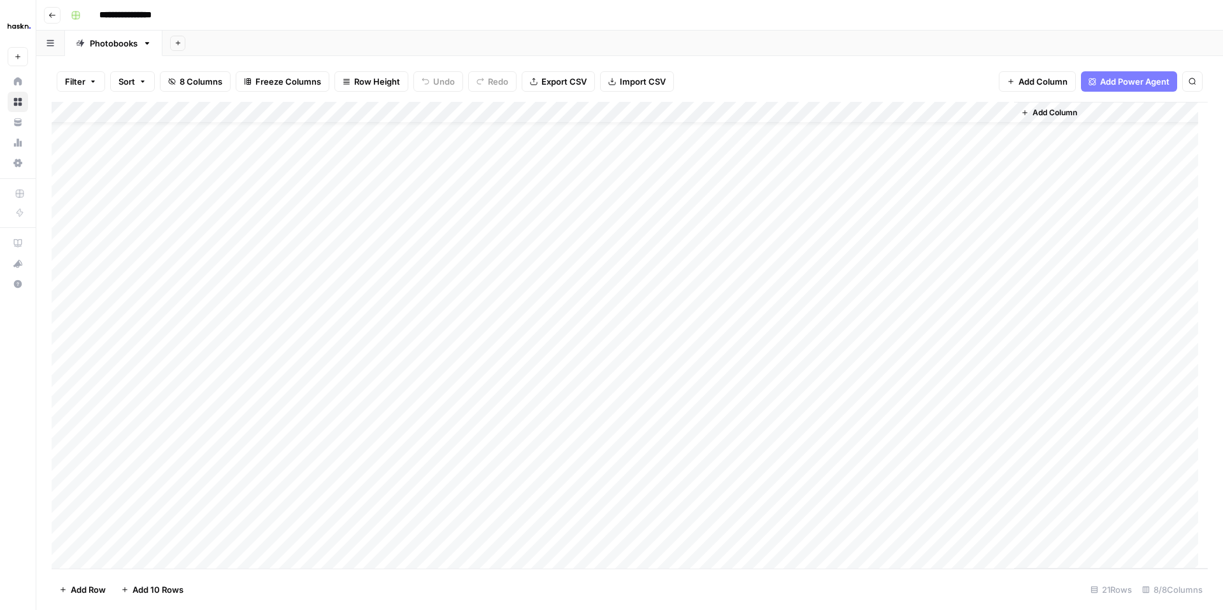
scroll to position [30, 0]
click at [55, 17] on icon "button" at bounding box center [52, 15] width 8 height 8
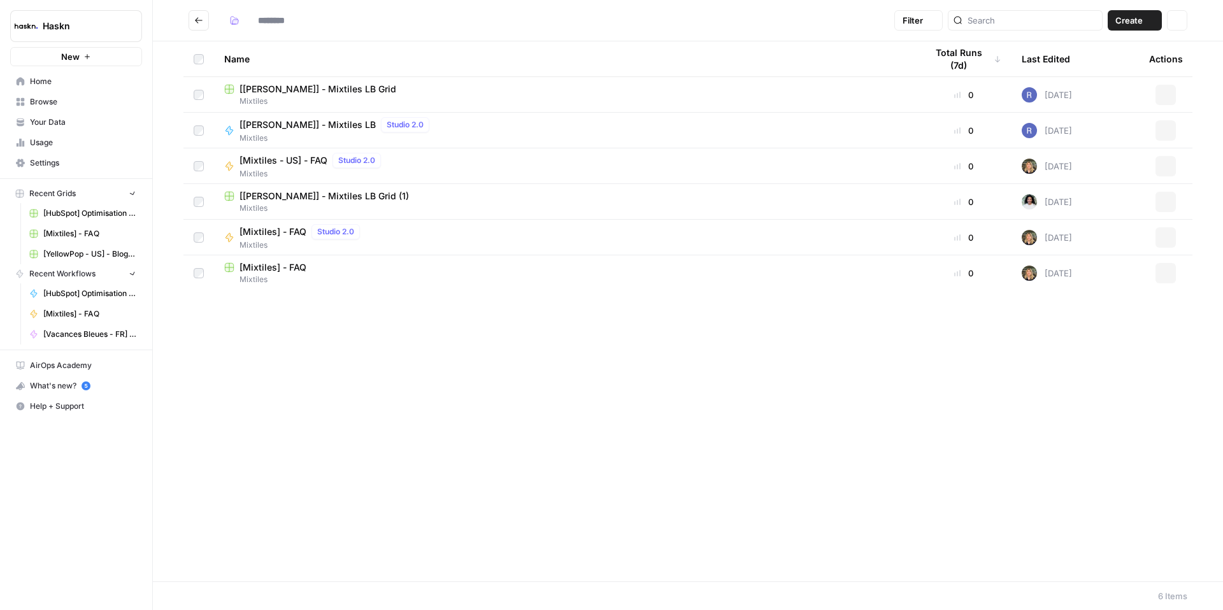
type input "********"
click at [1162, 91] on icon "button" at bounding box center [1166, 95] width 8 height 8
click at [323, 88] on span "[[PERSON_NAME]] - Mixtiles LB Grid" at bounding box center [317, 89] width 157 height 13
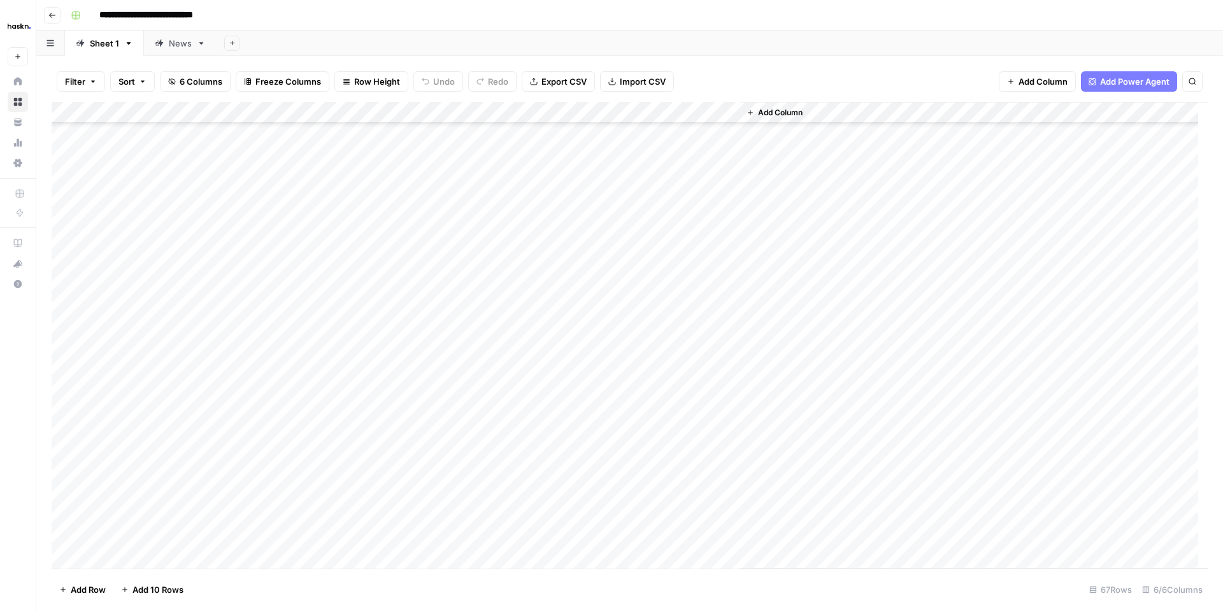
scroll to position [1026, 0]
click at [54, 11] on icon "button" at bounding box center [52, 15] width 8 height 8
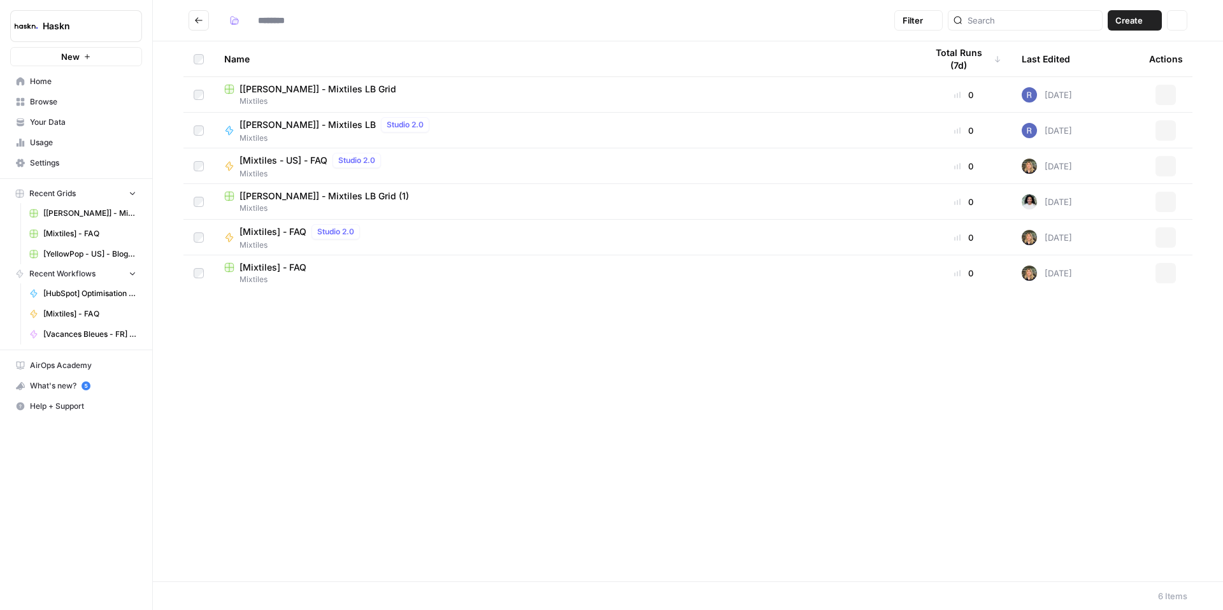
type input "********"
click at [295, 159] on span "[Mixtiles - US] - FAQ" at bounding box center [283, 160] width 88 height 13
click at [295, 159] on div "******** Filter Create Actions Name Total Runs (7d) Last Edited Actions [[PERSO…" at bounding box center [688, 305] width 1070 height 610
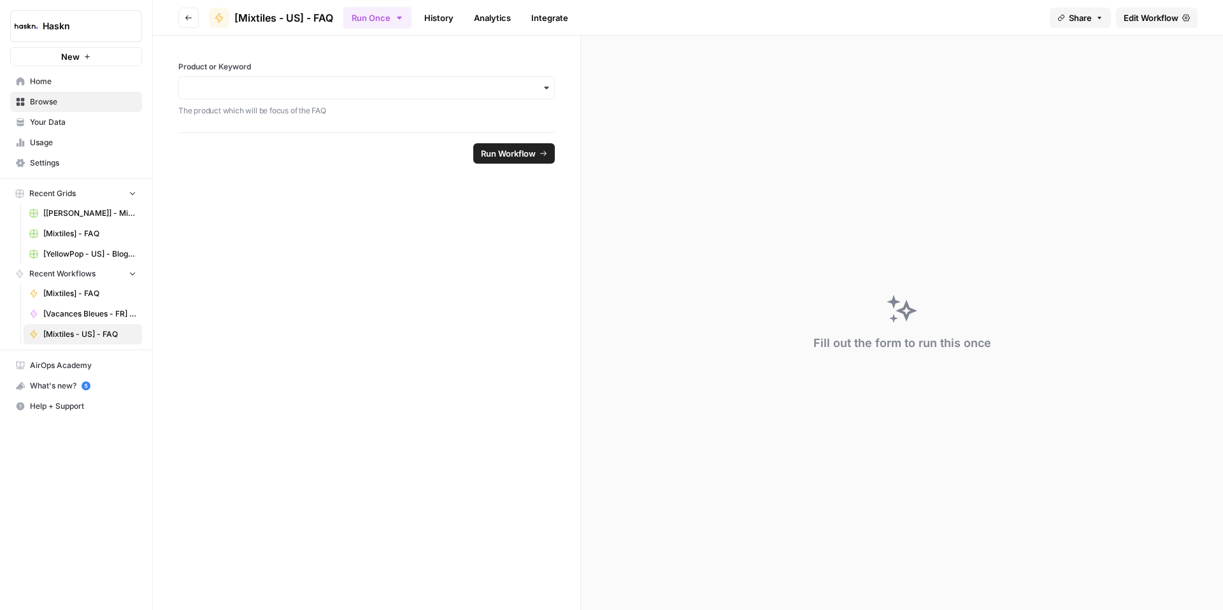
click at [182, 20] on button "Go back" at bounding box center [188, 18] width 20 height 20
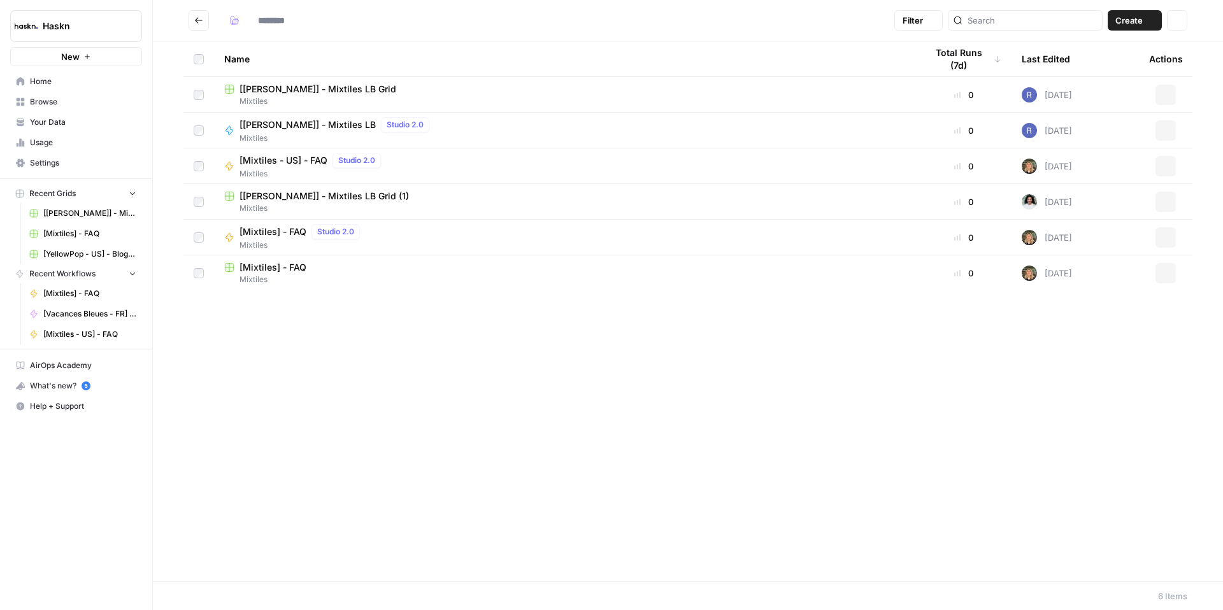
type input "********"
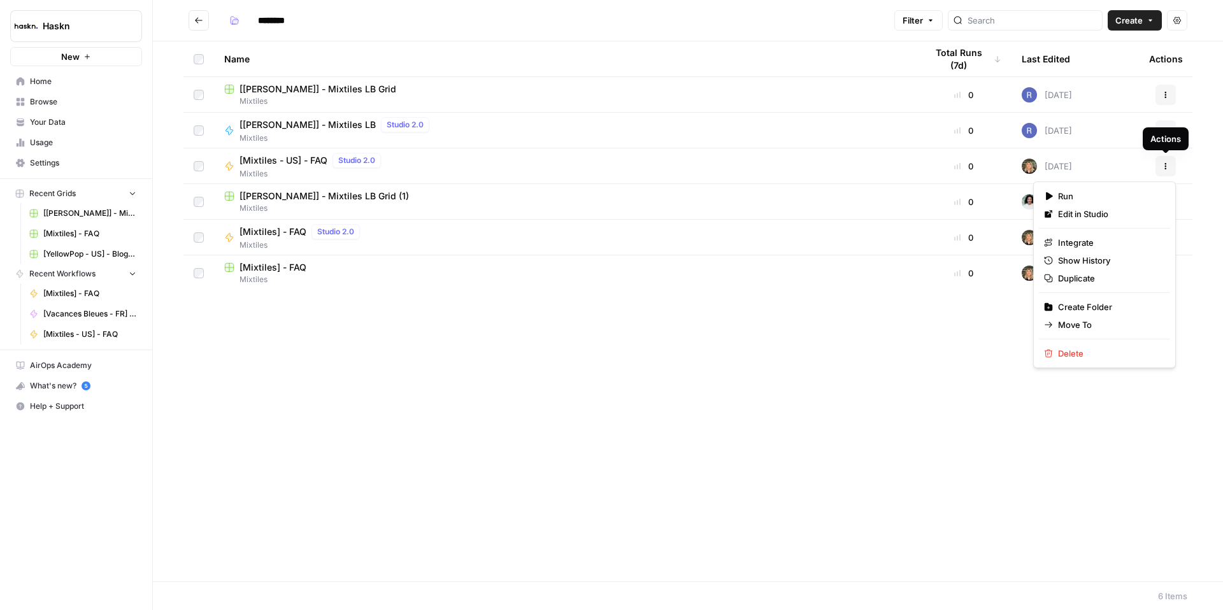
click at [1162, 164] on icon "button" at bounding box center [1166, 166] width 8 height 8
click at [1074, 353] on span "Delete" at bounding box center [1109, 353] width 102 height 13
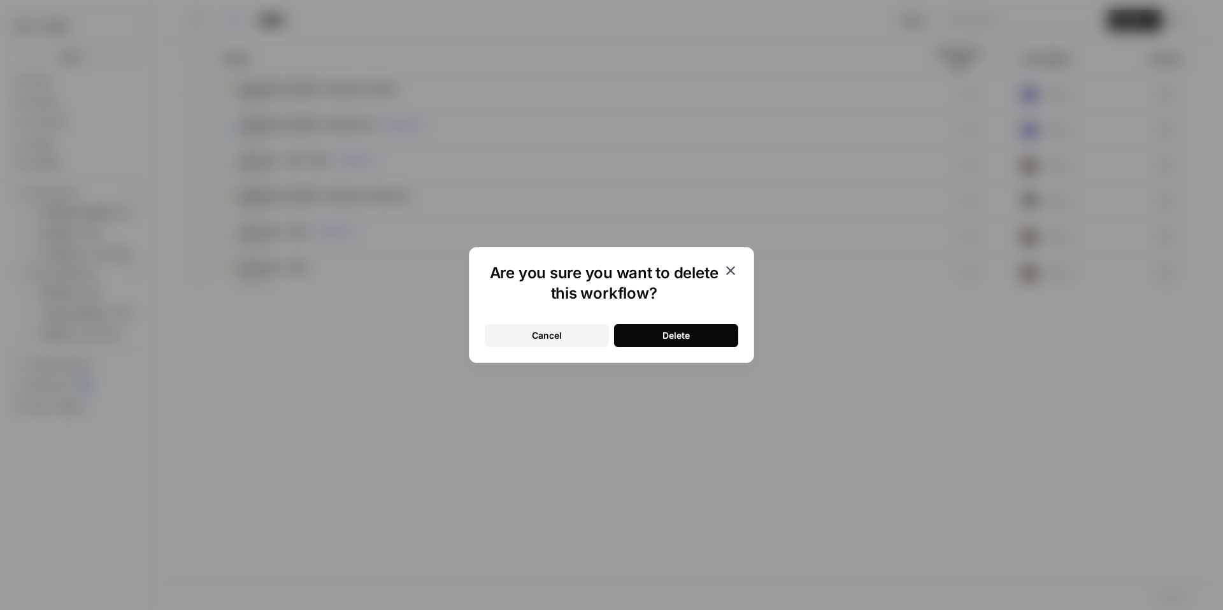
click at [704, 336] on button "Delete" at bounding box center [676, 335] width 124 height 23
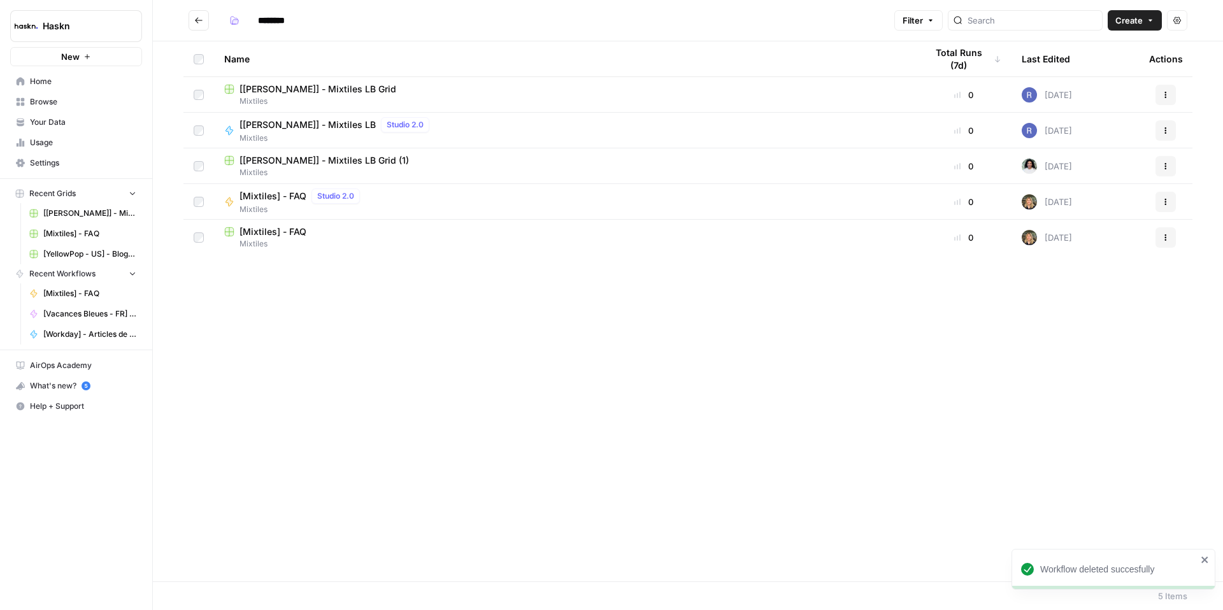
click at [44, 82] on span "Home" at bounding box center [83, 81] width 106 height 11
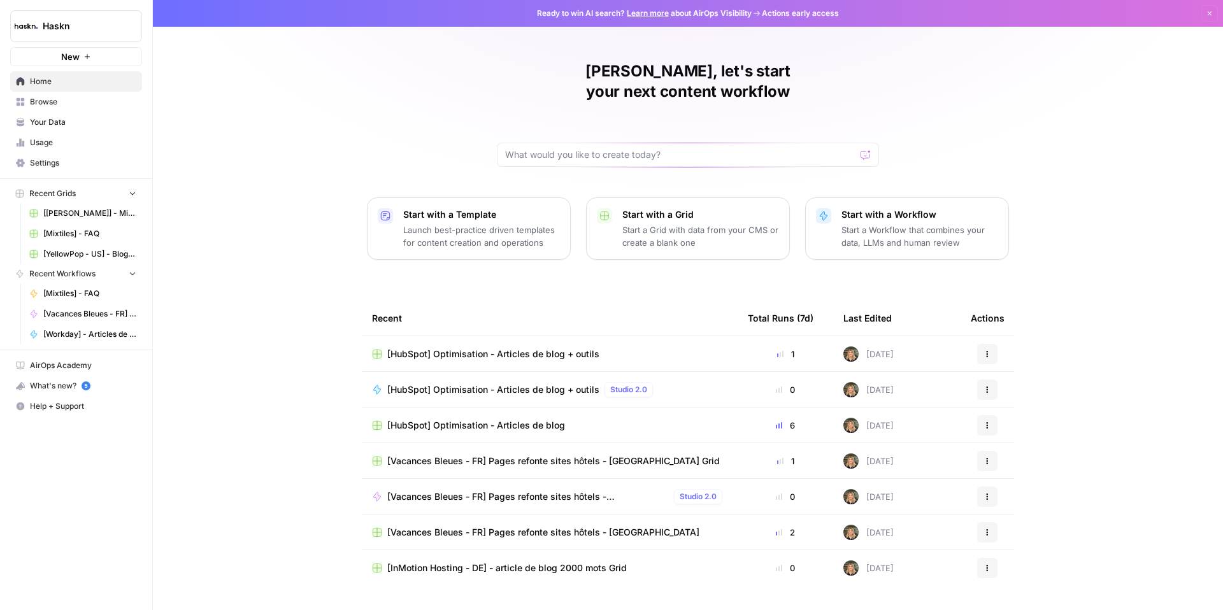
click at [41, 103] on span "Browse" at bounding box center [83, 101] width 106 height 11
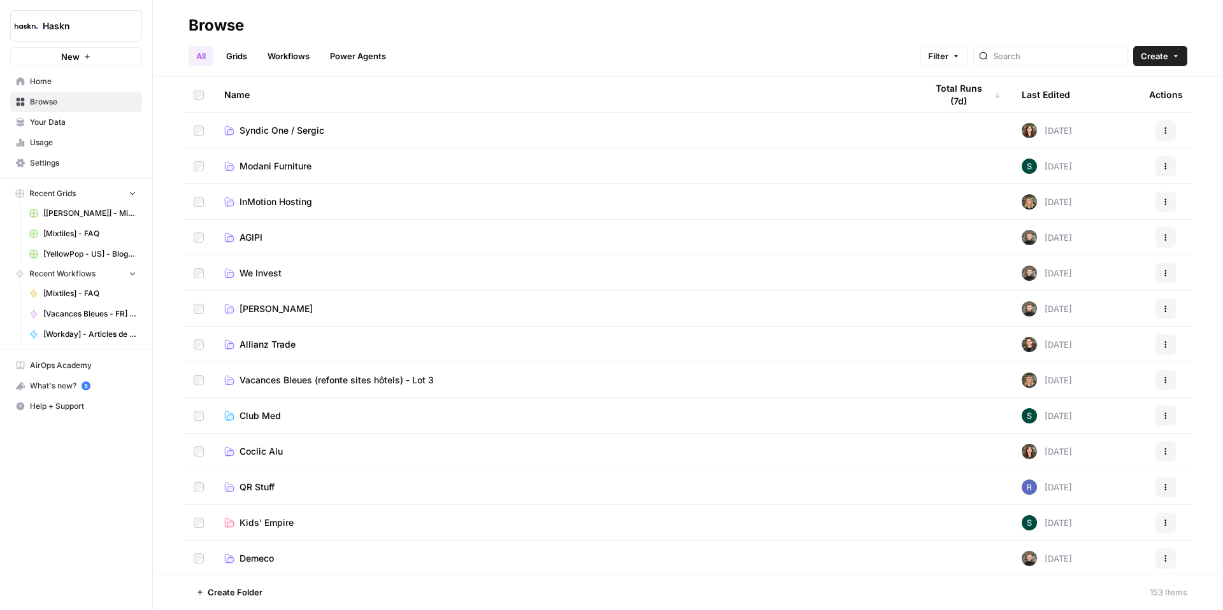
click at [1058, 63] on div at bounding box center [1050, 56] width 155 height 20
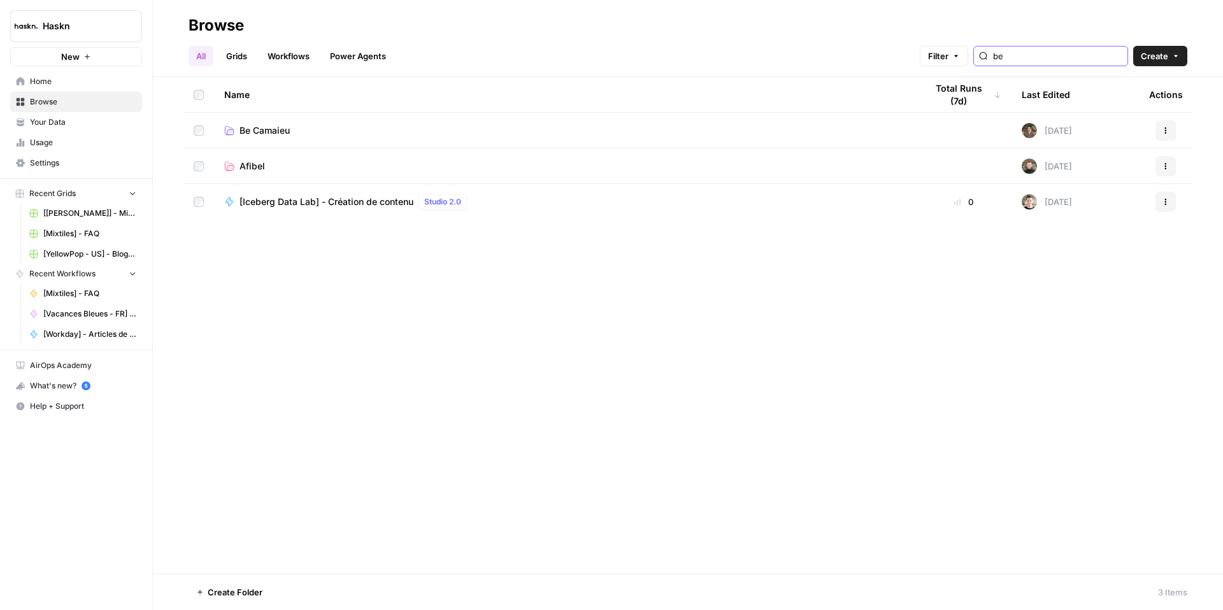
type input "be"
click at [263, 130] on span "Be Camaieu" at bounding box center [264, 130] width 50 height 13
